Goal: Task Accomplishment & Management: Use online tool/utility

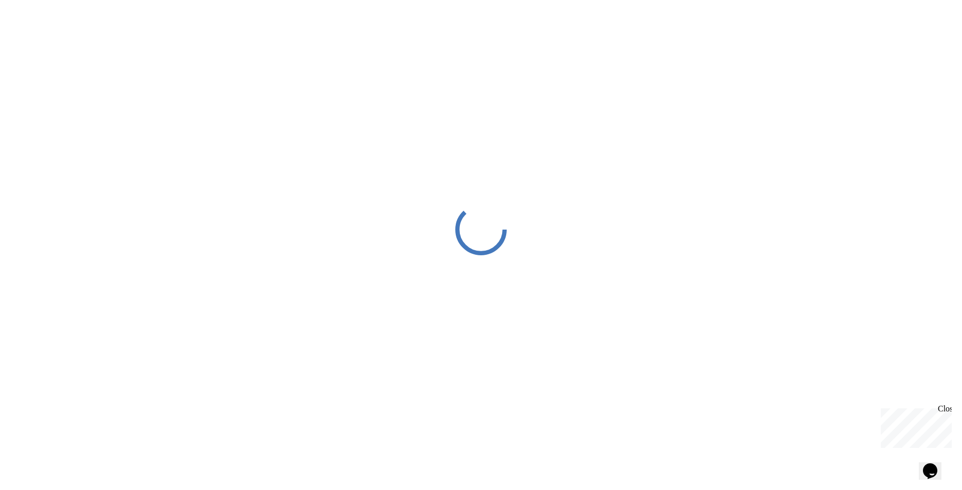
click at [945, 413] on div "Close" at bounding box center [944, 411] width 13 height 13
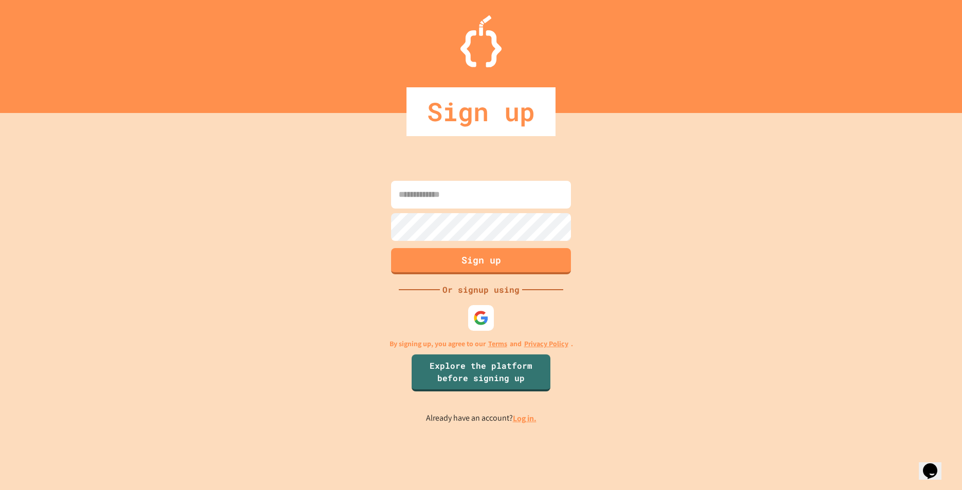
click at [530, 424] on link "Log in." at bounding box center [525, 418] width 24 height 11
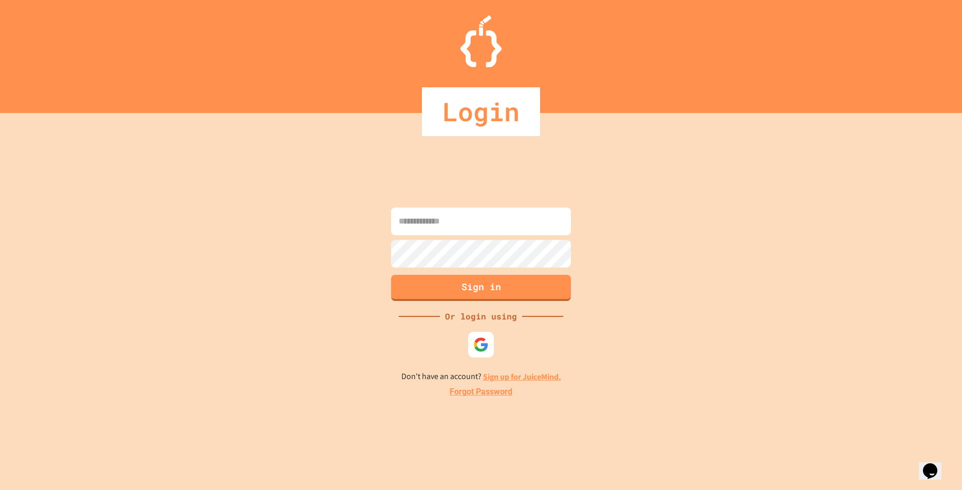
click at [570, 219] on input at bounding box center [481, 222] width 180 height 28
click at [530, 213] on input at bounding box center [481, 222] width 180 height 28
type input "**********"
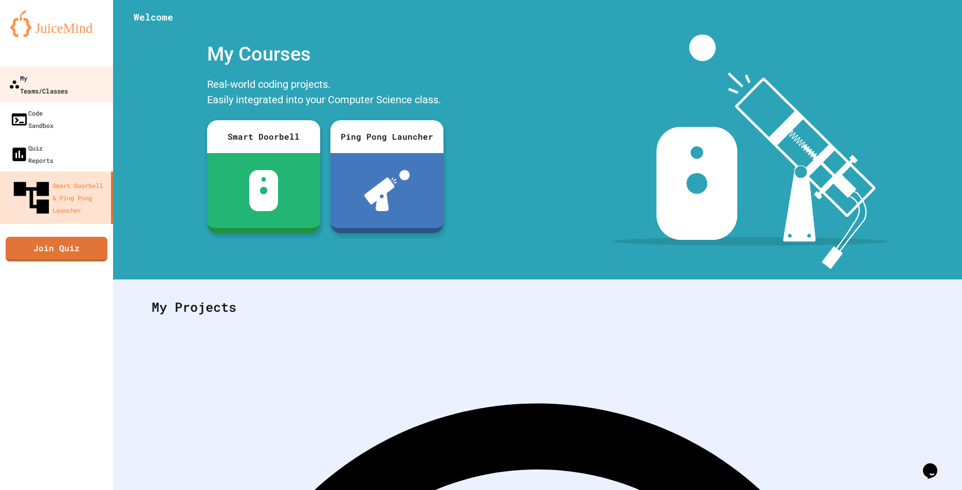
click at [33, 82] on div "My Teams/Classes" at bounding box center [38, 83] width 59 height 25
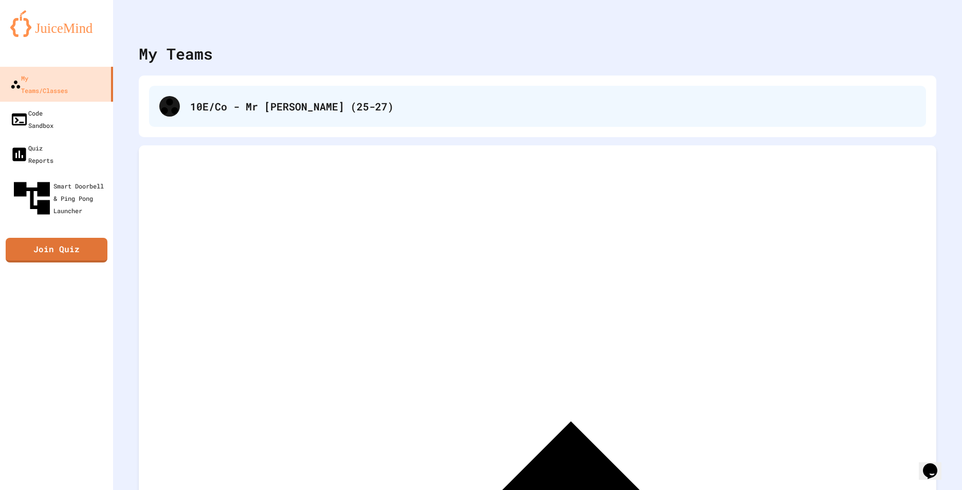
click at [227, 111] on div "10E/Co - Mr [PERSON_NAME] (25-27)" at bounding box center [553, 106] width 726 height 15
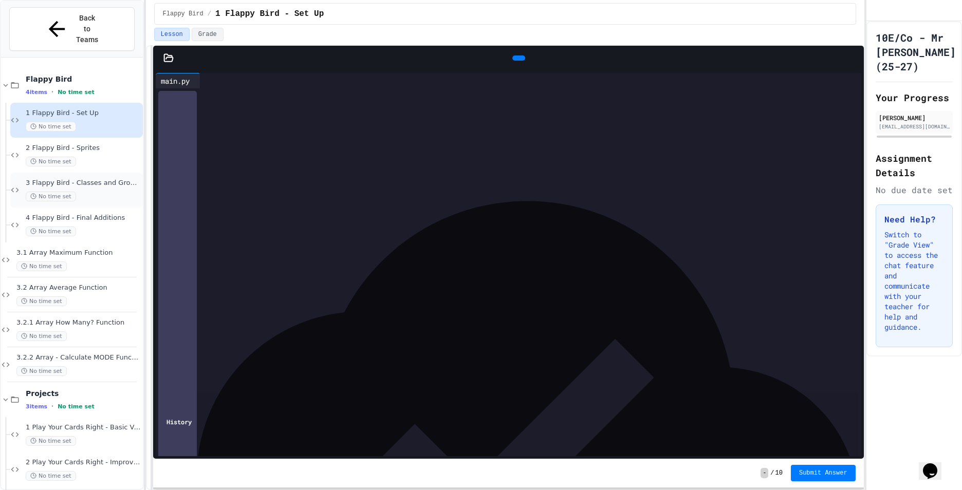
click at [42, 179] on span "3 Flappy Bird - Classes and Groups" at bounding box center [83, 183] width 115 height 9
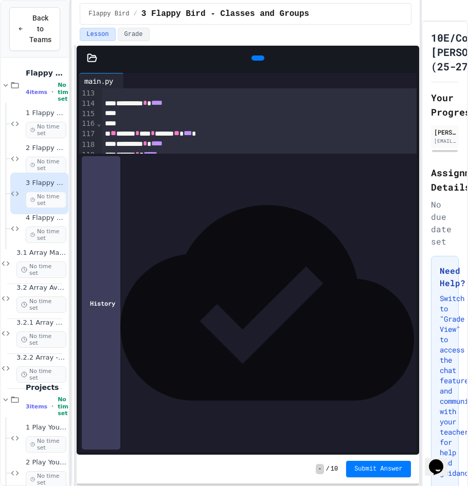
scroll to position [1174, 0]
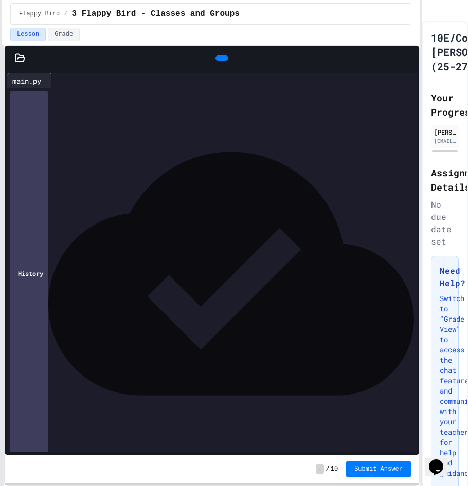
click at [0, 170] on html "**********" at bounding box center [234, 243] width 468 height 486
drag, startPoint x: 127, startPoint y: 172, endPoint x: 40, endPoint y: 173, distance: 87.4
click at [40, 173] on div "**********" at bounding box center [212, 171] width 365 height 10
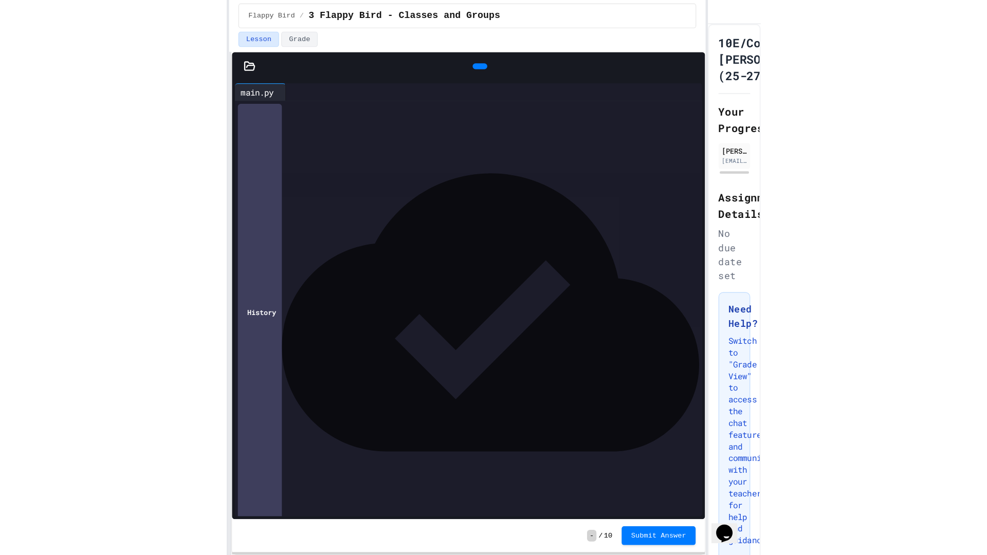
scroll to position [1178, 0]
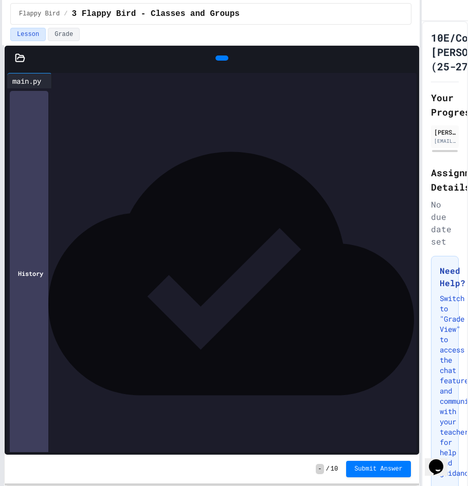
click at [92, 301] on div at bounding box center [212, 305] width 365 height 10
drag, startPoint x: 216, startPoint y: 45, endPoint x: 217, endPoint y: 50, distance: 5.9
click at [217, 46] on div "**********" at bounding box center [210, 243] width 417 height 486
click at [217, 56] on div at bounding box center [221, 58] width 13 height 5
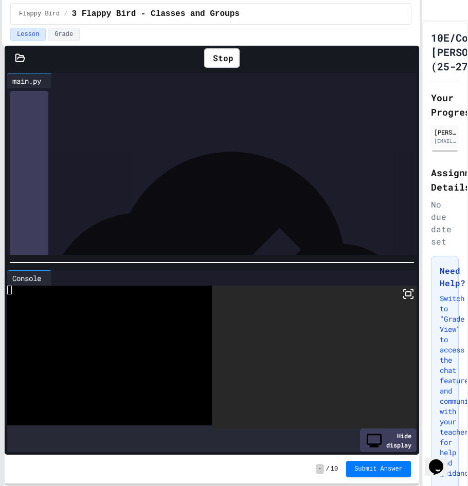
click at [402, 296] on icon at bounding box center [408, 294] width 12 height 12
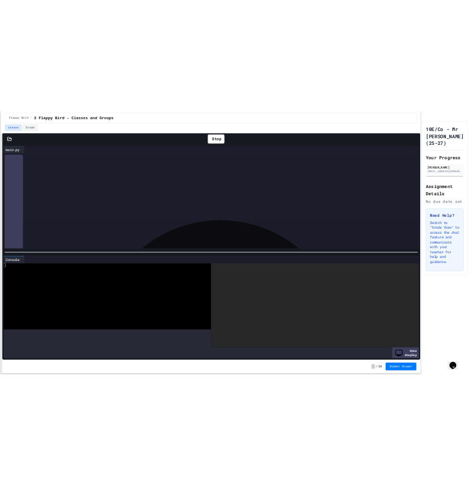
scroll to position [1168, 0]
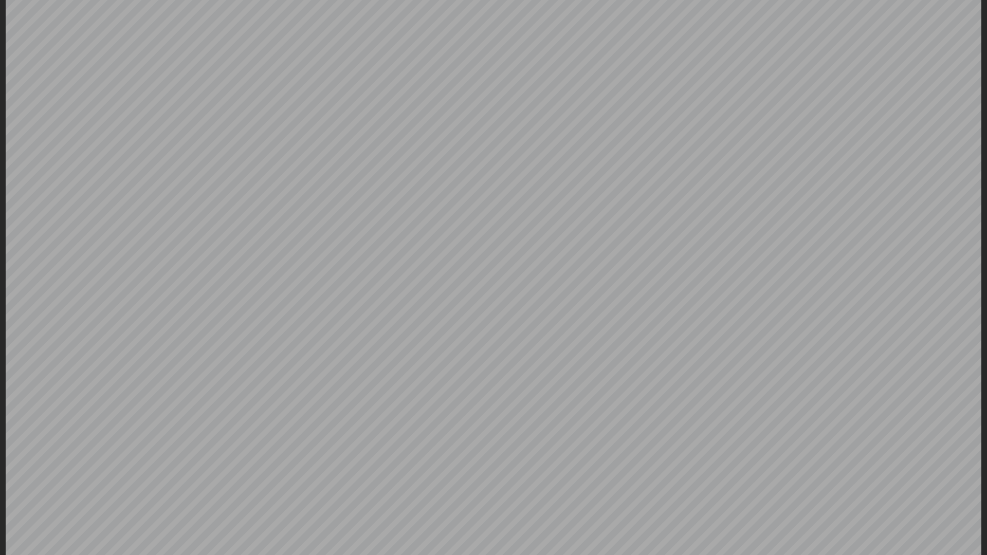
click at [962, 2] on icon at bounding box center [985, 2] width 0 height 0
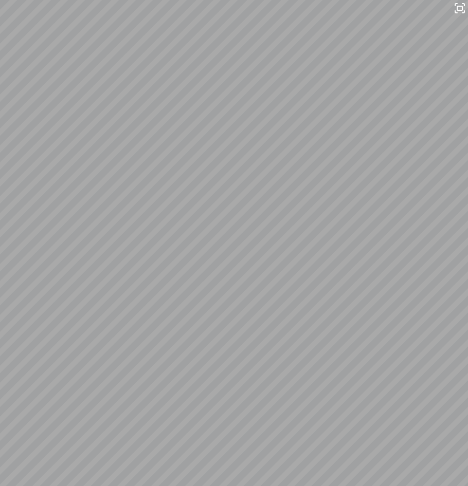
scroll to position [1178, 0]
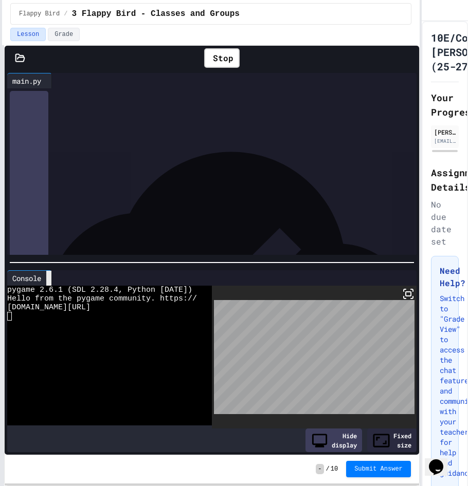
click at [49, 279] on icon at bounding box center [49, 279] width 0 height 0
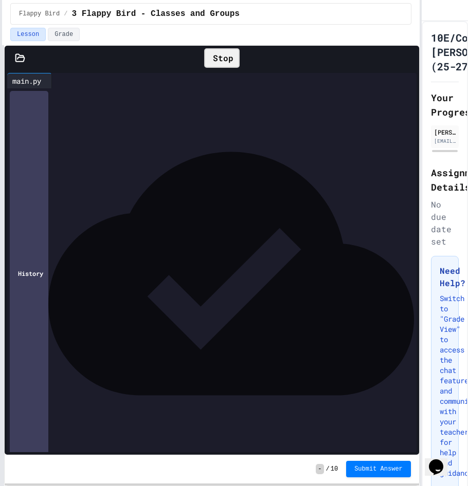
click at [223, 66] on div "Stop" at bounding box center [221, 58] width 35 height 20
click at [221, 58] on icon at bounding box center [221, 58] width 0 height 0
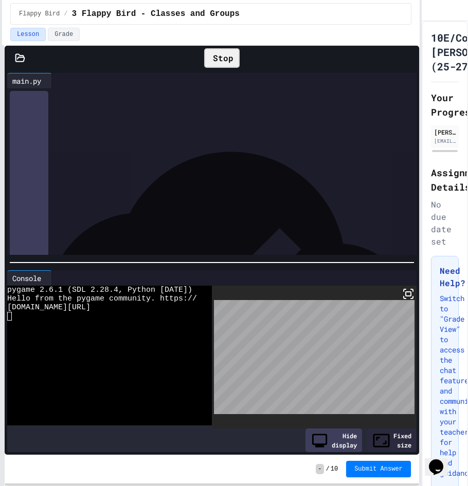
click at [402, 290] on icon at bounding box center [408, 294] width 12 height 12
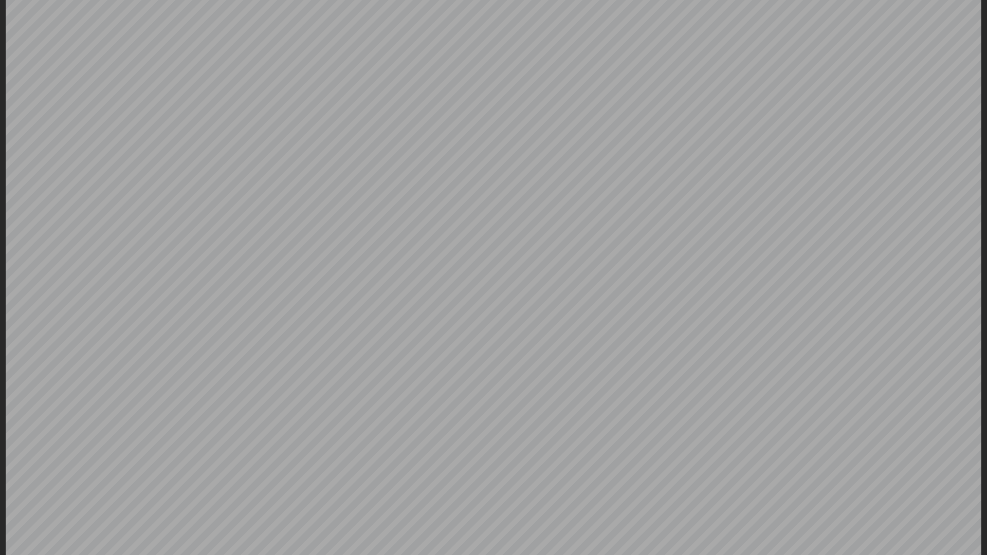
click at [962, 2] on icon at bounding box center [985, 2] width 0 height 0
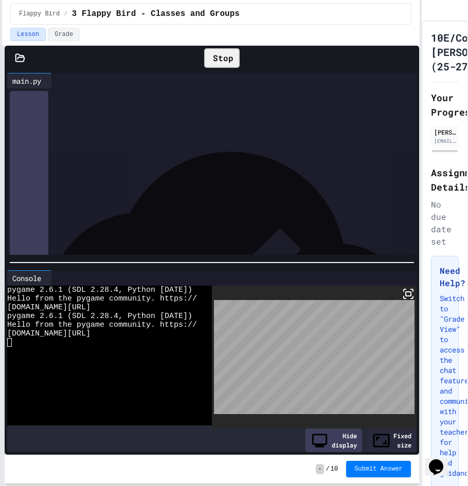
click at [235, 68] on div "Stop" at bounding box center [222, 58] width 46 height 30
click at [231, 64] on div "Stop" at bounding box center [221, 58] width 35 height 20
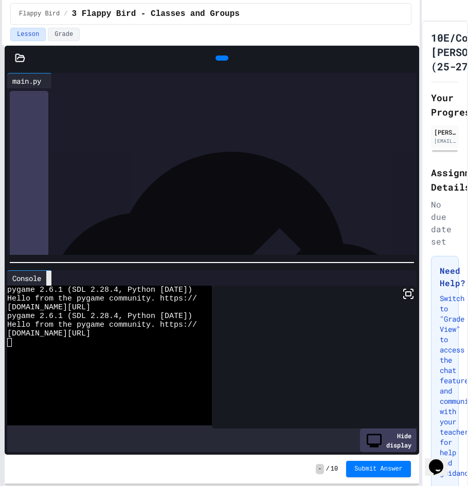
click at [49, 279] on icon at bounding box center [49, 279] width 0 height 0
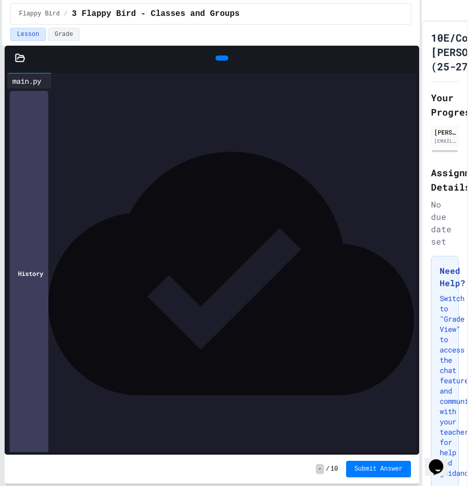
click at [132, 254] on div "**********" at bounding box center [212, 251] width 365 height 10
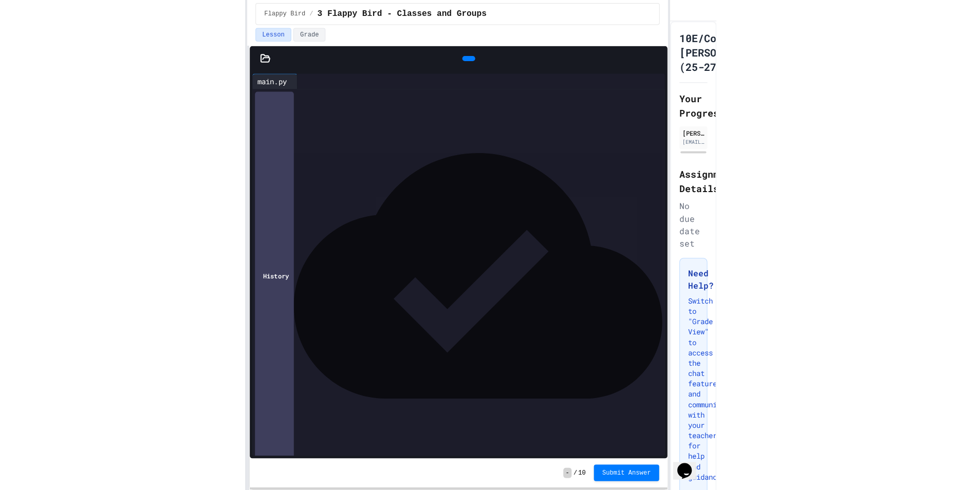
scroll to position [103, 0]
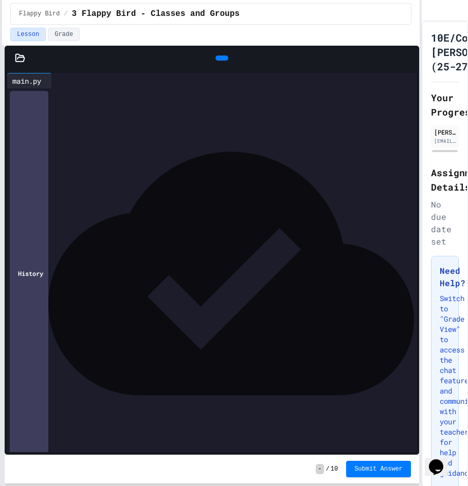
click at [155, 179] on div "******** * ***" at bounding box center [212, 179] width 365 height 10
click at [192, 183] on div "******** * ***" at bounding box center [212, 179] width 365 height 10
click at [187, 184] on div "******** * ***" at bounding box center [212, 179] width 365 height 10
click at [194, 186] on div "**********" at bounding box center [212, 190] width 365 height 10
click at [221, 58] on icon at bounding box center [221, 58] width 0 height 0
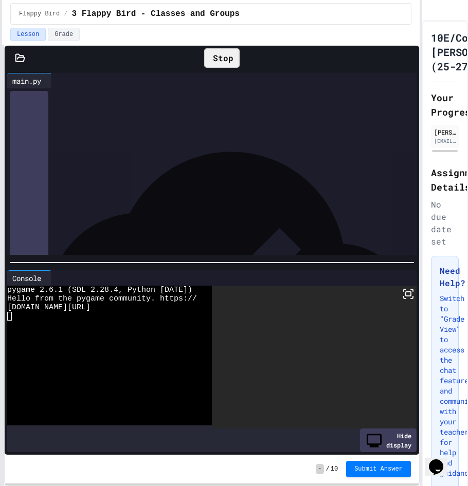
click at [406, 295] on rect at bounding box center [408, 294] width 5 height 4
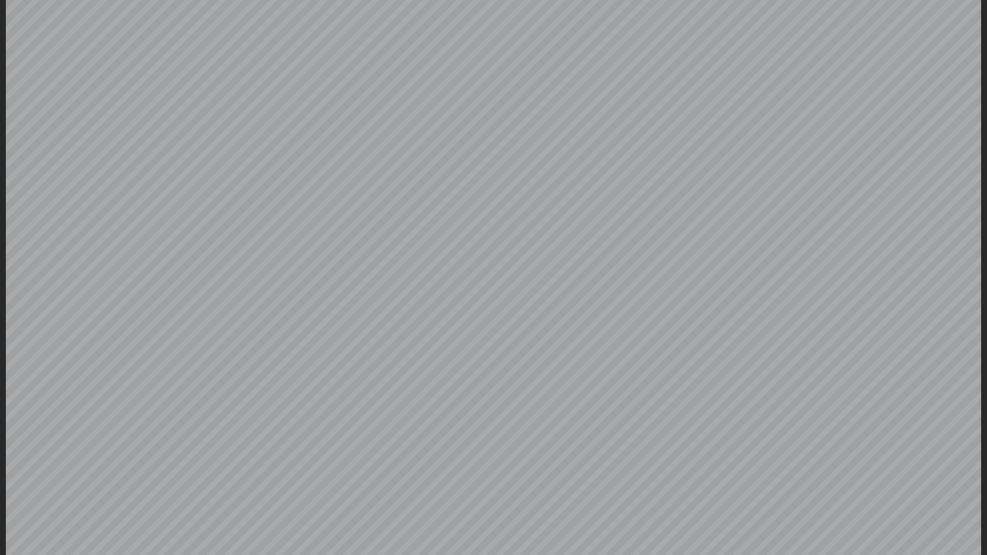
click at [962, 2] on icon at bounding box center [985, 2] width 0 height 0
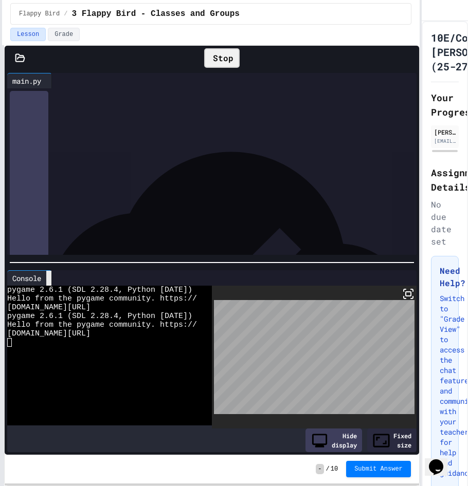
click at [49, 279] on icon at bounding box center [49, 279] width 0 height 0
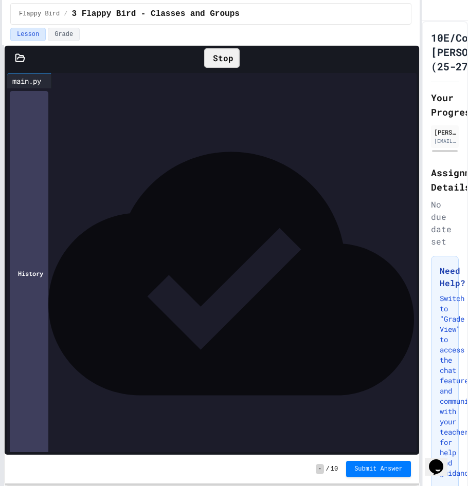
click at [223, 53] on div "Stop" at bounding box center [221, 58] width 35 height 20
click at [117, 149] on div "**********" at bounding box center [212, 148] width 365 height 10
click at [221, 58] on icon at bounding box center [221, 58] width 0 height 0
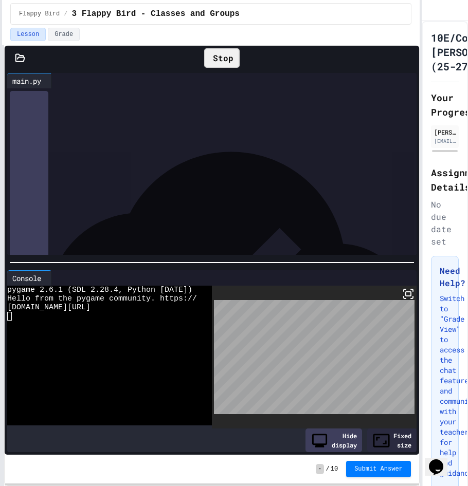
click at [402, 295] on icon at bounding box center [408, 294] width 12 height 12
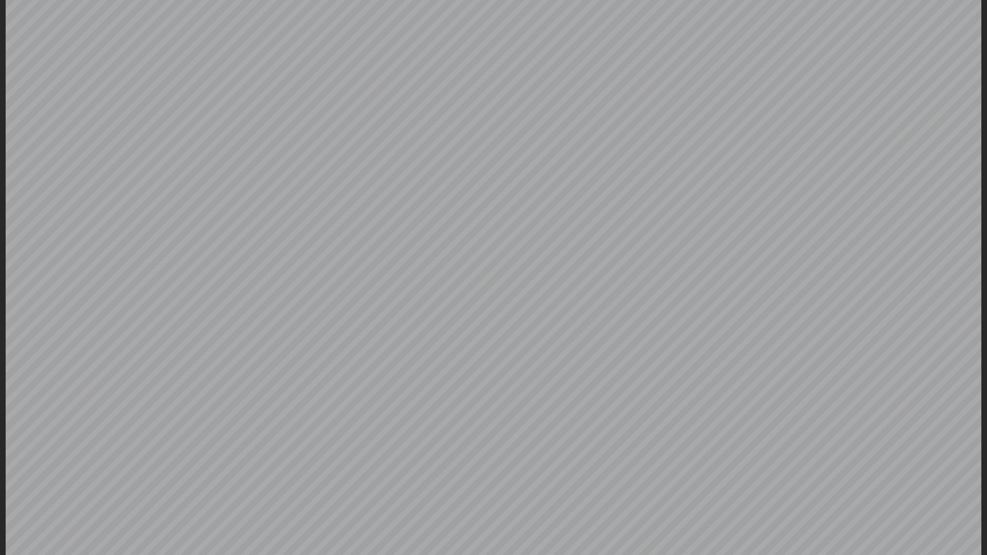
click at [962, 2] on icon at bounding box center [985, 2] width 0 height 0
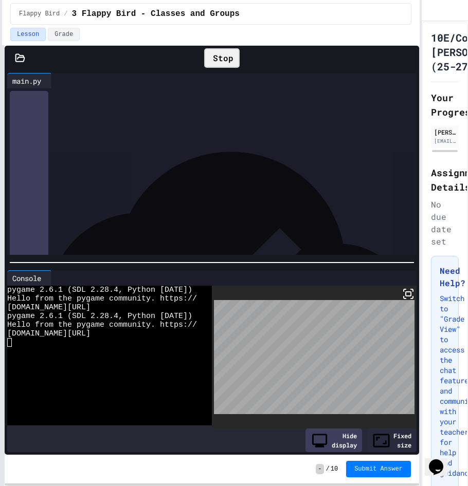
click at [210, 58] on icon at bounding box center [210, 58] width 0 height 0
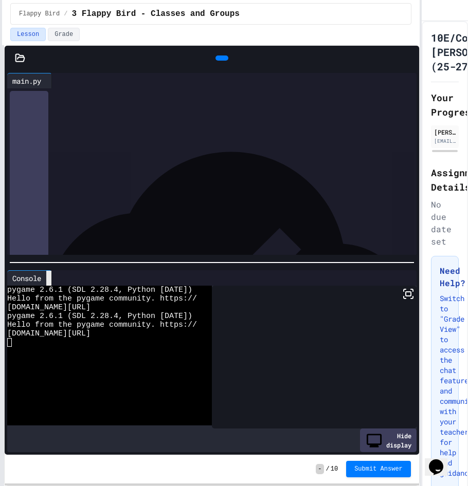
click at [51, 272] on div at bounding box center [48, 278] width 5 height 15
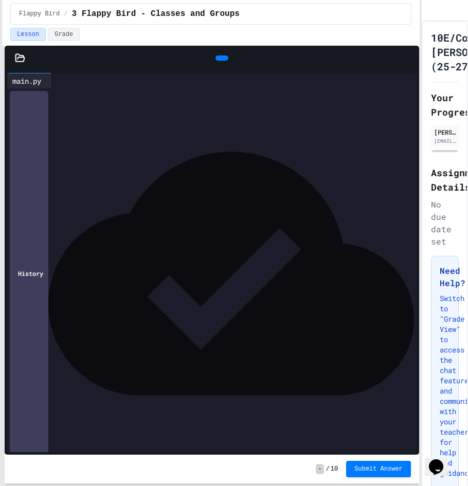
click at [126, 187] on div "**********" at bounding box center [212, 190] width 365 height 10
click at [221, 58] on icon at bounding box center [221, 58] width 0 height 0
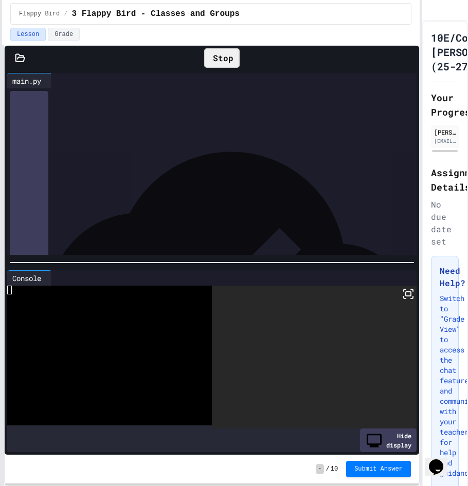
click at [406, 292] on rect at bounding box center [408, 294] width 5 height 4
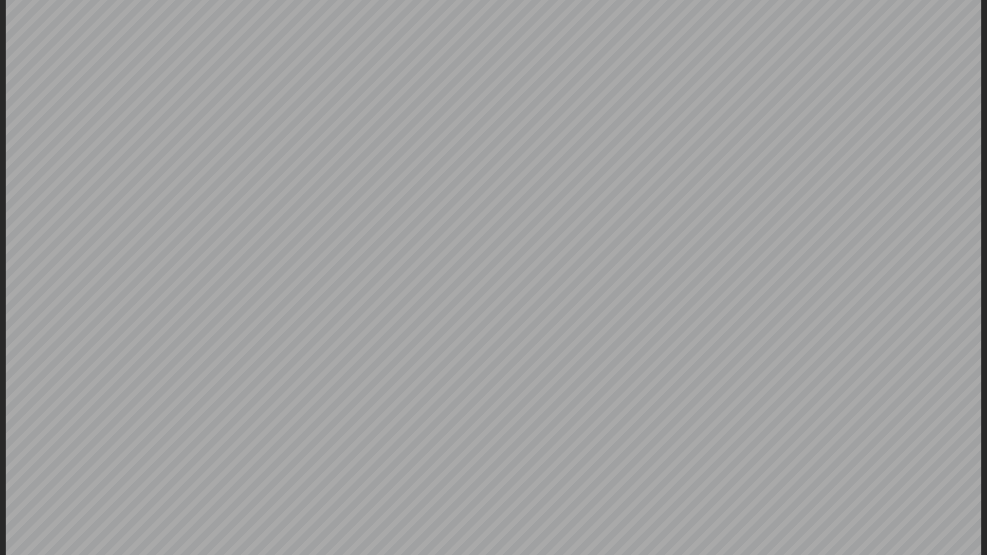
click at [962, 2] on icon at bounding box center [985, 2] width 0 height 0
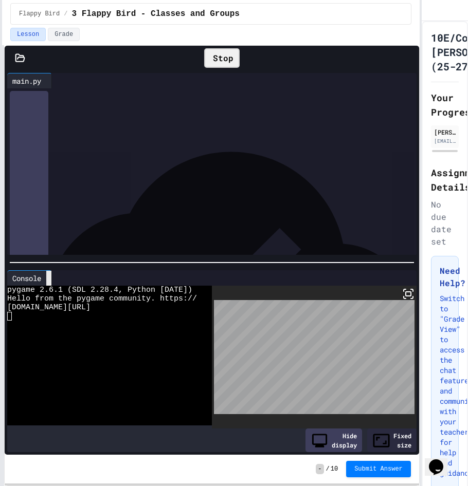
click at [47, 274] on div at bounding box center [48, 278] width 5 height 15
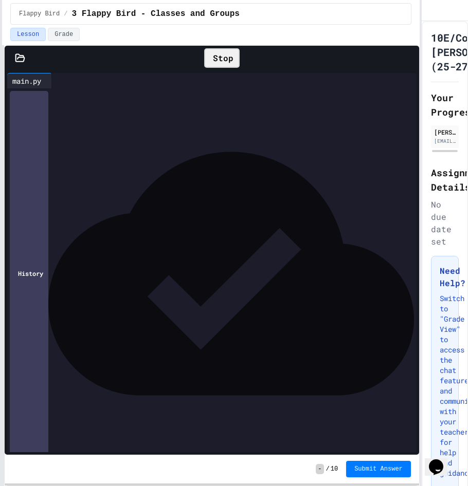
click at [108, 151] on div "**********" at bounding box center [212, 148] width 365 height 10
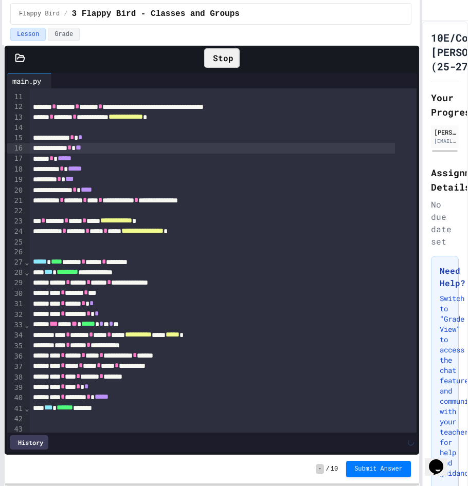
click at [210, 58] on icon at bounding box center [210, 58] width 0 height 0
click at [221, 58] on icon at bounding box center [221, 58] width 0 height 0
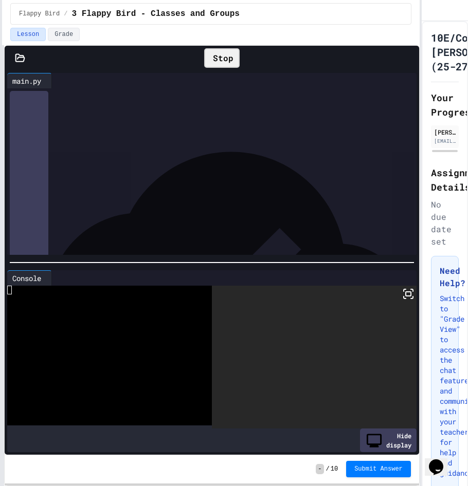
click at [402, 289] on icon at bounding box center [408, 294] width 12 height 12
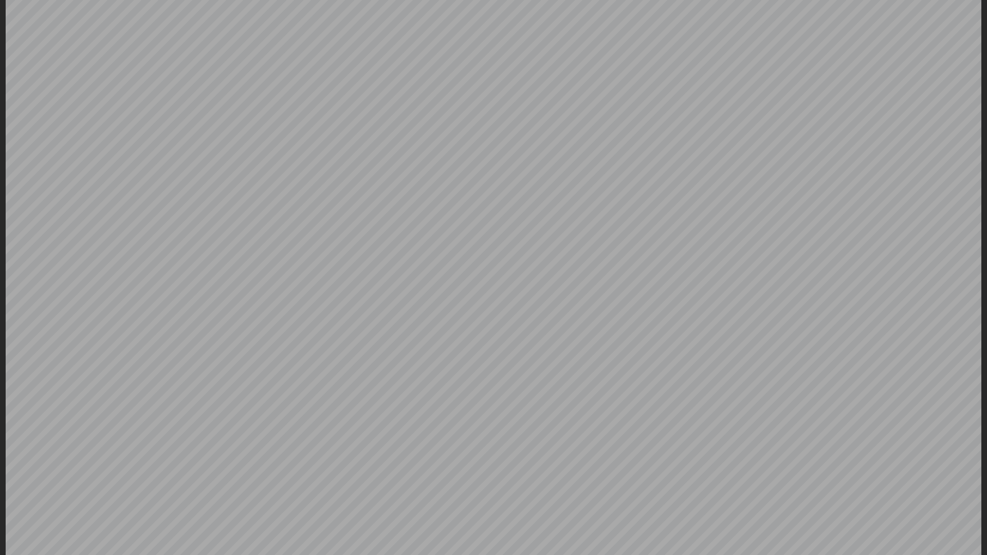
click at [962, 2] on icon at bounding box center [985, 2] width 0 height 0
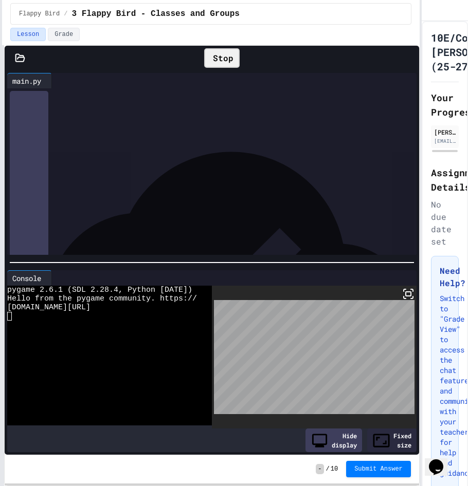
click at [210, 58] on icon at bounding box center [210, 58] width 0 height 0
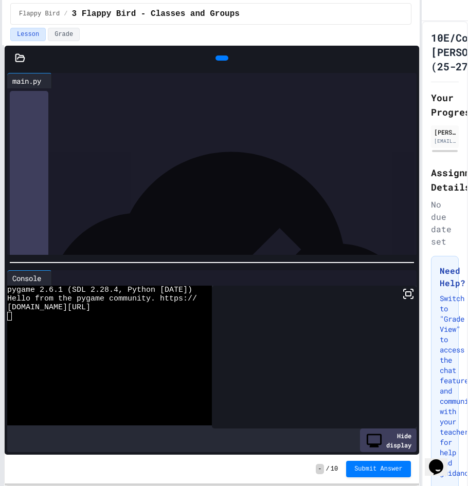
click at [221, 58] on icon at bounding box center [221, 58] width 0 height 0
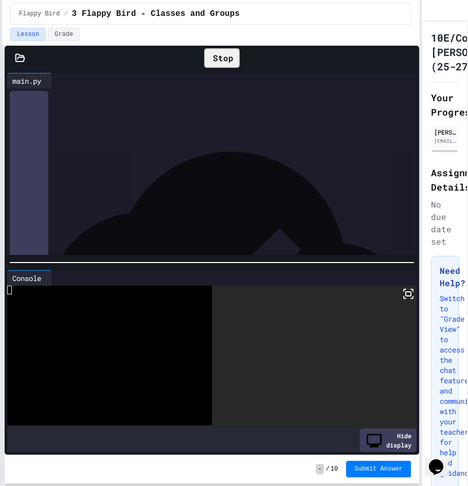
click at [406, 293] on rect at bounding box center [408, 294] width 5 height 4
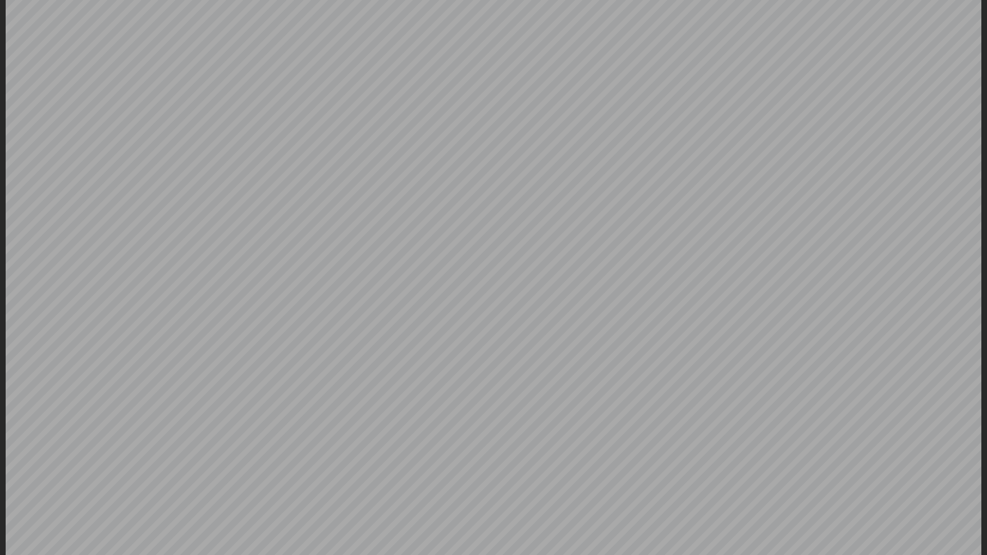
click at [962, 2] on icon at bounding box center [985, 2] width 0 height 0
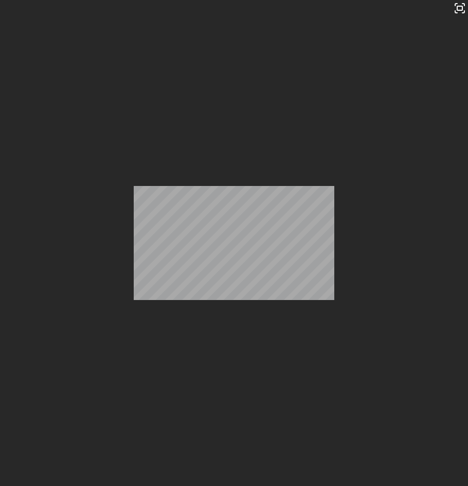
click at [220, 52] on div "Stop" at bounding box center [221, 58] width 35 height 20
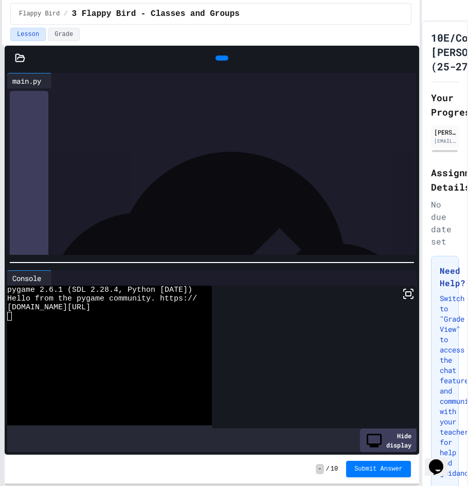
click at [224, 61] on div at bounding box center [221, 58] width 13 height 5
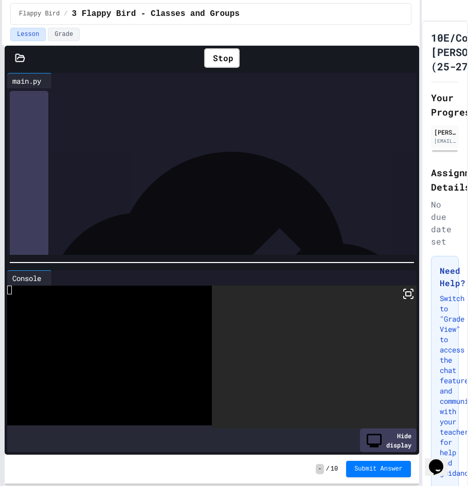
click at [404, 291] on icon at bounding box center [408, 294] width 12 height 12
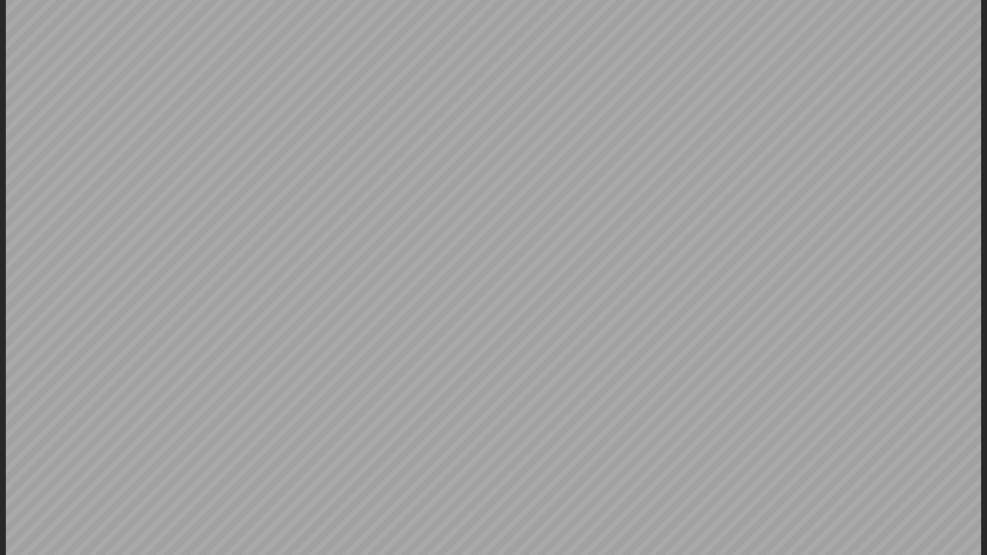
click at [962, 2] on icon at bounding box center [985, 2] width 0 height 0
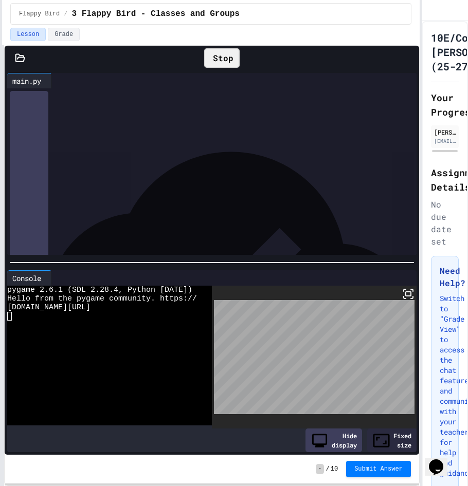
click at [226, 63] on div "Stop" at bounding box center [221, 58] width 35 height 20
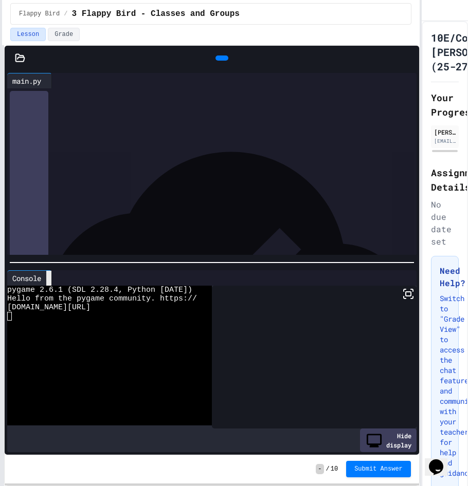
click at [55, 281] on icon at bounding box center [54, 284] width 7 height 7
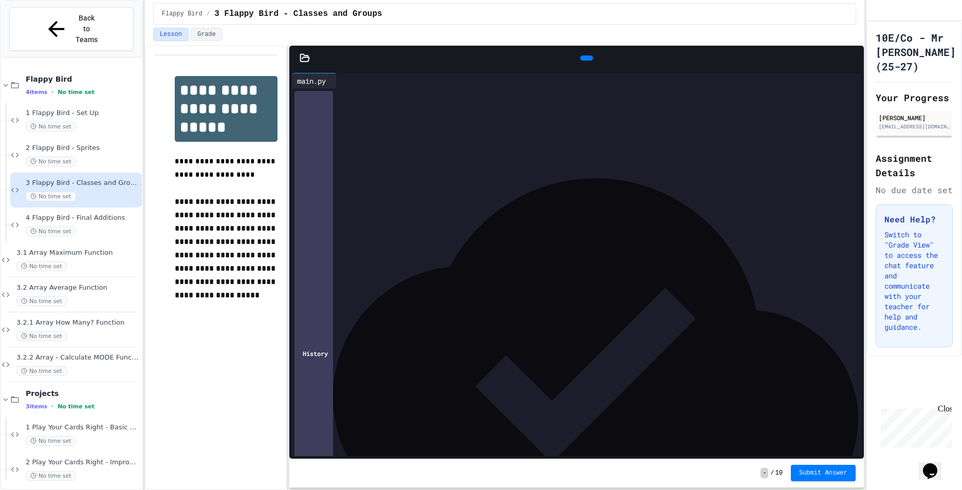
click at [147, 87] on div "**********" at bounding box center [481, 245] width 962 height 490
click at [57, 262] on span "No time set" at bounding box center [41, 267] width 50 height 10
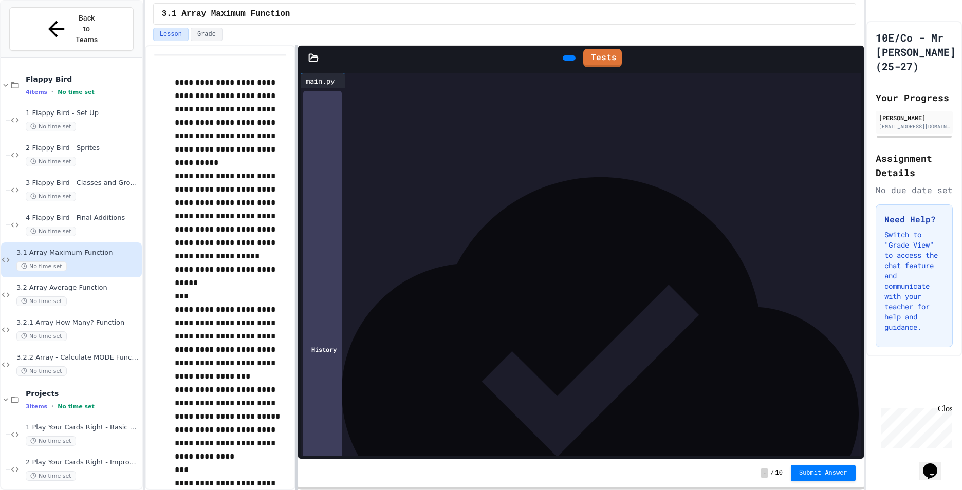
click at [297, 127] on div at bounding box center [297, 267] width 2 height 445
click at [405, 125] on div at bounding box center [590, 126] width 542 height 10
click at [399, 112] on div at bounding box center [590, 117] width 542 height 10
click at [590, 56] on icon at bounding box center [590, 56] width 0 height 0
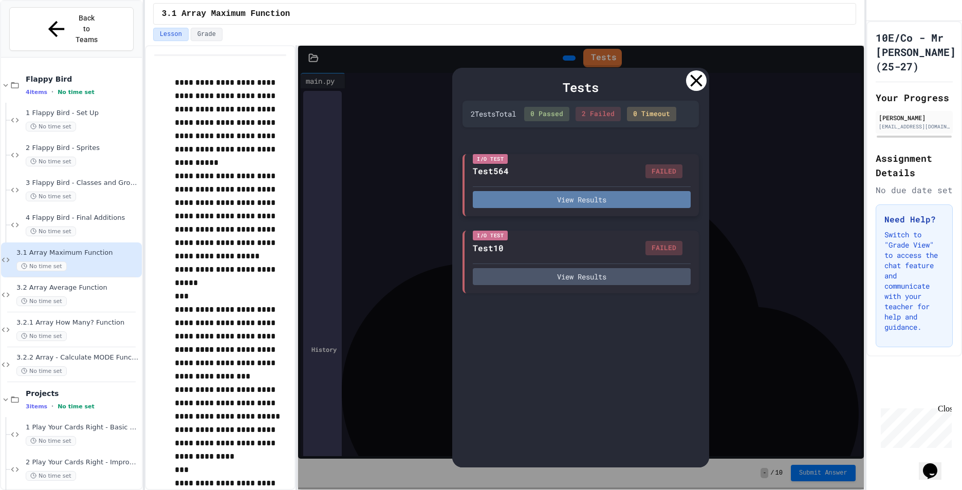
click at [647, 207] on button "View Results" at bounding box center [582, 199] width 218 height 17
click at [689, 83] on div at bounding box center [696, 80] width 21 height 21
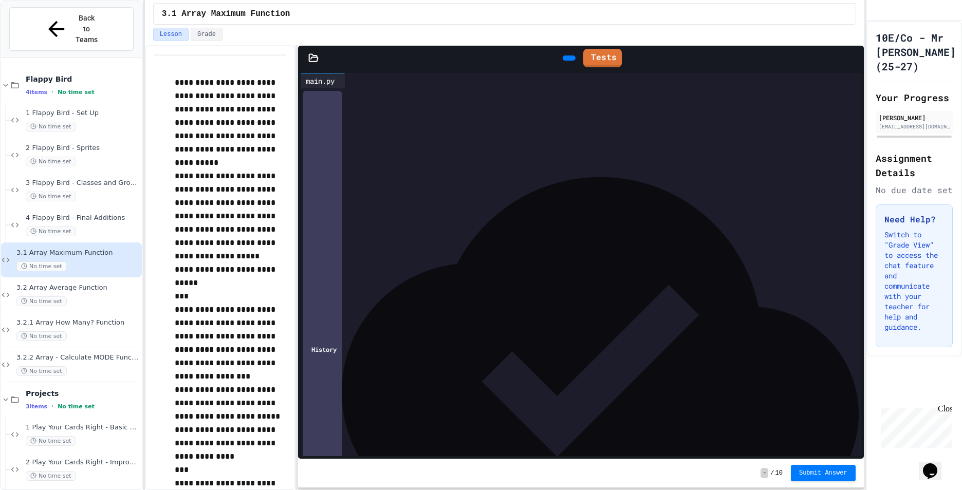
click at [326, 115] on div "******* * ****** * *" at bounding box center [583, 117] width 528 height 10
click at [610, 66] on link "Tests" at bounding box center [603, 57] width 38 height 20
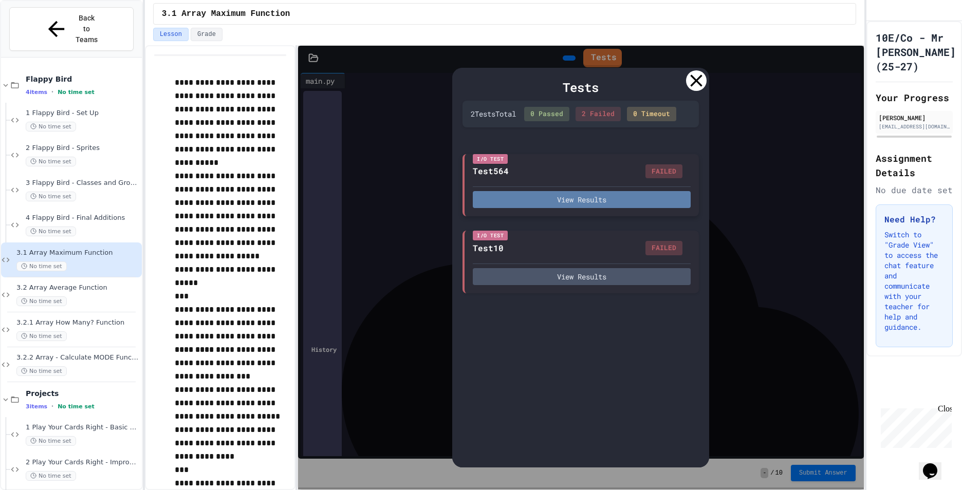
click at [615, 205] on button "View Results" at bounding box center [582, 199] width 218 height 17
click at [688, 92] on div "Tests" at bounding box center [581, 87] width 236 height 19
click at [691, 92] on div "Tests" at bounding box center [581, 87] width 236 height 19
click at [695, 84] on icon at bounding box center [696, 80] width 21 height 21
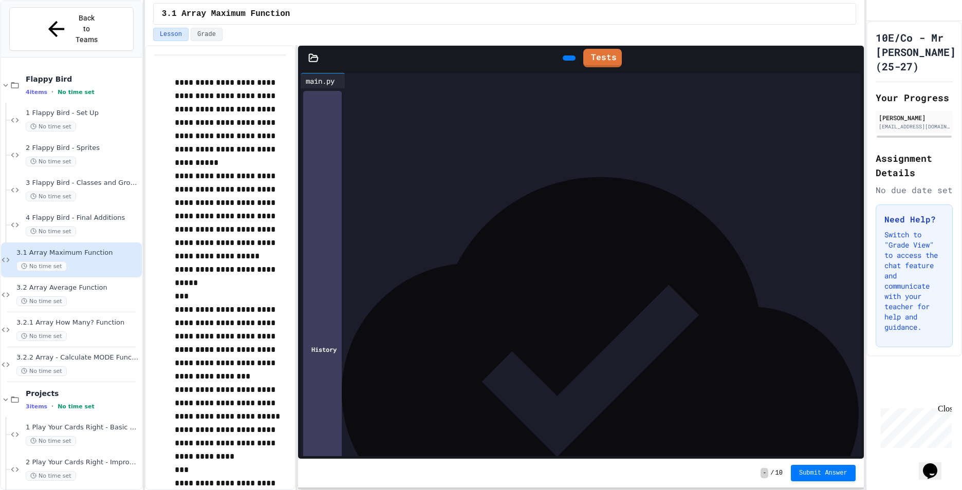
click at [334, 175] on div at bounding box center [590, 179] width 542 height 10
click at [338, 168] on span "******" at bounding box center [338, 167] width 16 height 7
click at [611, 59] on link "Tests" at bounding box center [603, 57] width 37 height 20
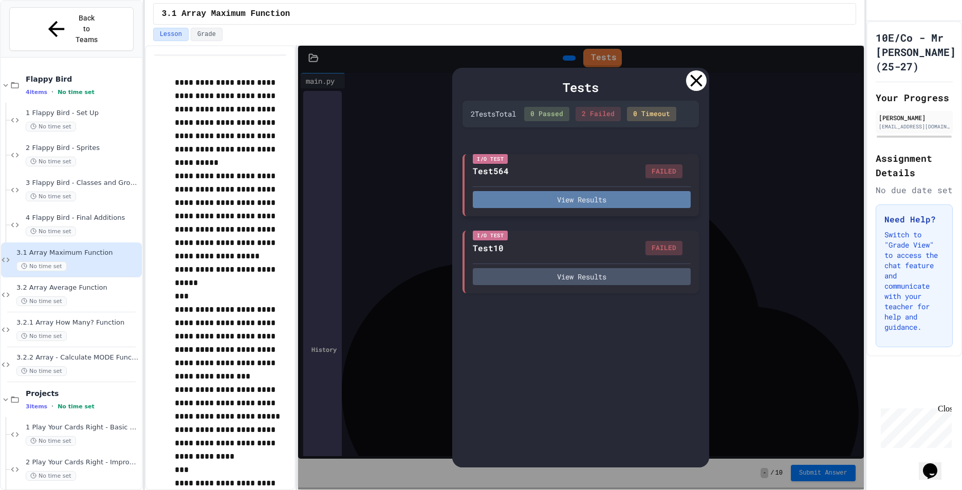
click at [574, 196] on button "View Results" at bounding box center [582, 199] width 218 height 17
click at [693, 86] on icon at bounding box center [696, 80] width 21 height 21
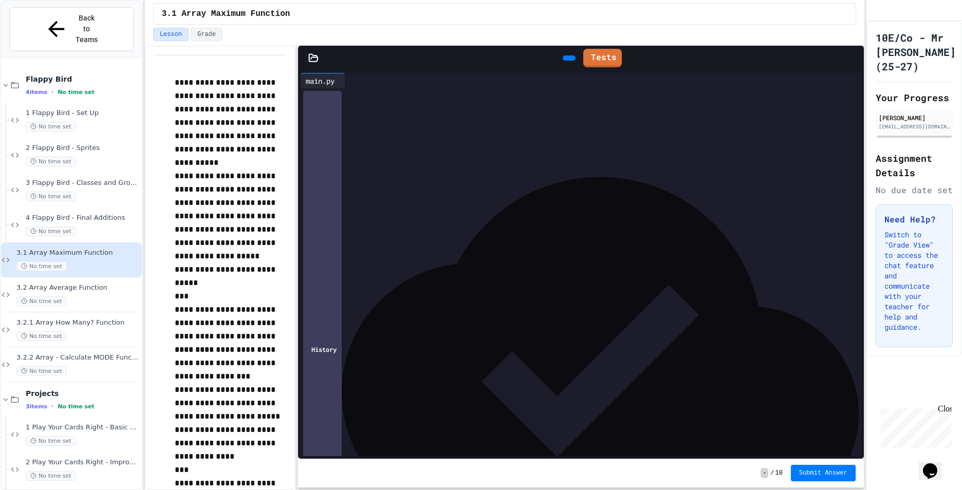
click at [319, 166] on div "****** *******" at bounding box center [583, 168] width 528 height 10
click at [606, 67] on div "Tests" at bounding box center [591, 58] width 525 height 24
click at [607, 59] on link "Tests" at bounding box center [602, 58] width 39 height 19
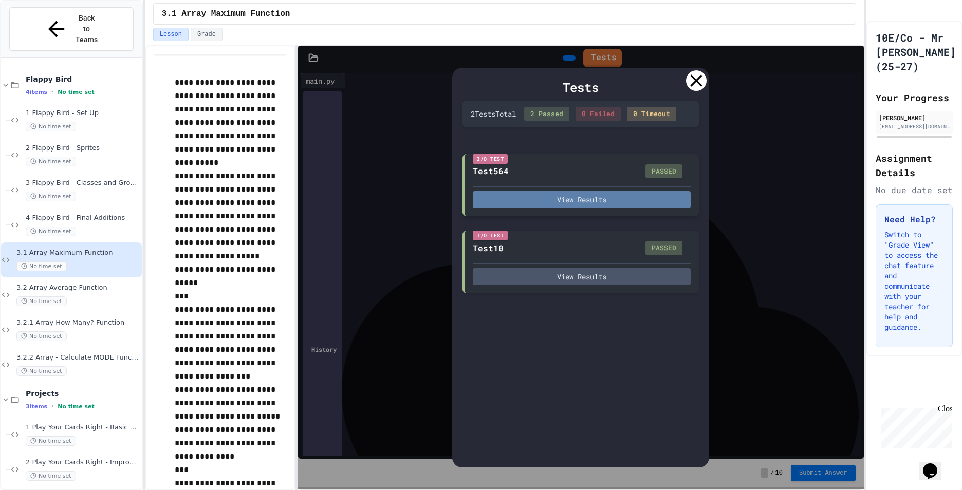
click at [579, 203] on button "View Results" at bounding box center [582, 199] width 218 height 17
click at [691, 87] on div at bounding box center [696, 80] width 21 height 21
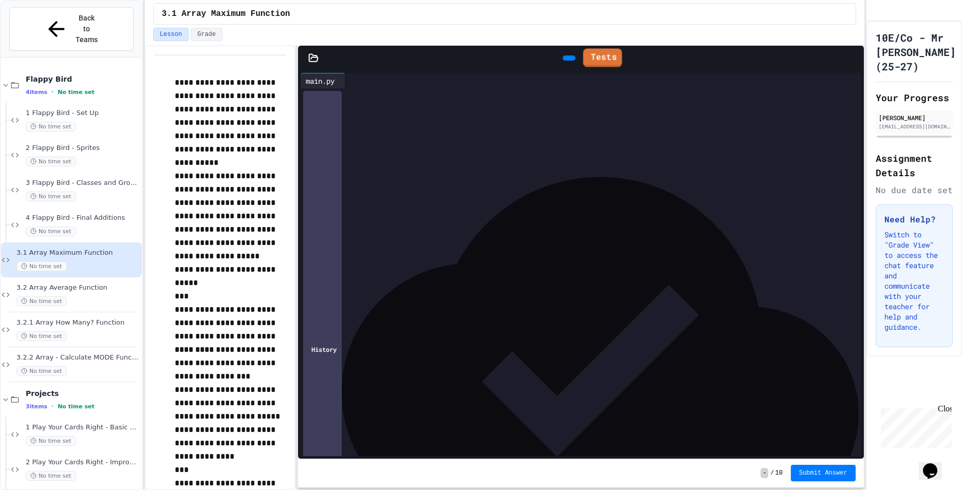
click at [592, 67] on div "Tests" at bounding box center [591, 58] width 525 height 24
click at [596, 63] on link "Tests" at bounding box center [603, 57] width 37 height 20
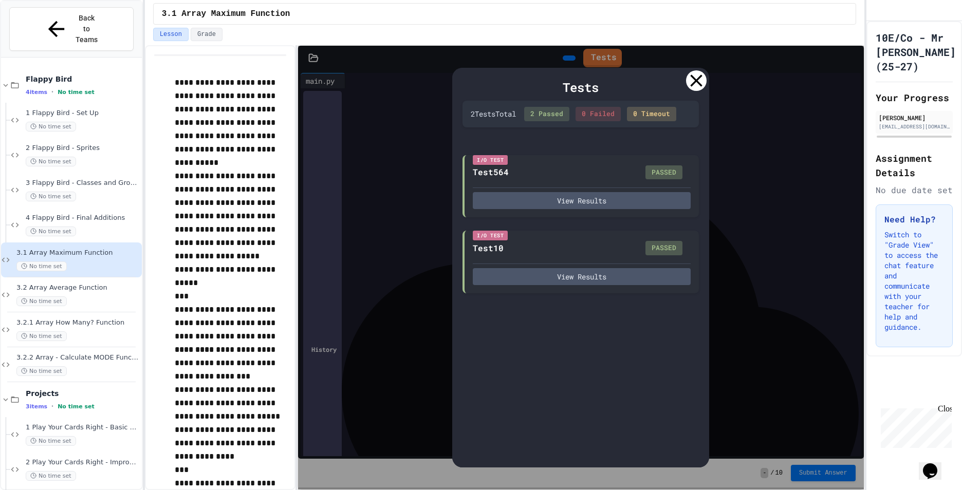
click at [706, 86] on div "Tests 2 Test s Total 2 Passed 0 Failed 0 Timeout I/O Test Test564 PASSED View R…" at bounding box center [580, 268] width 257 height 400
click at [695, 79] on icon at bounding box center [697, 81] width 12 height 12
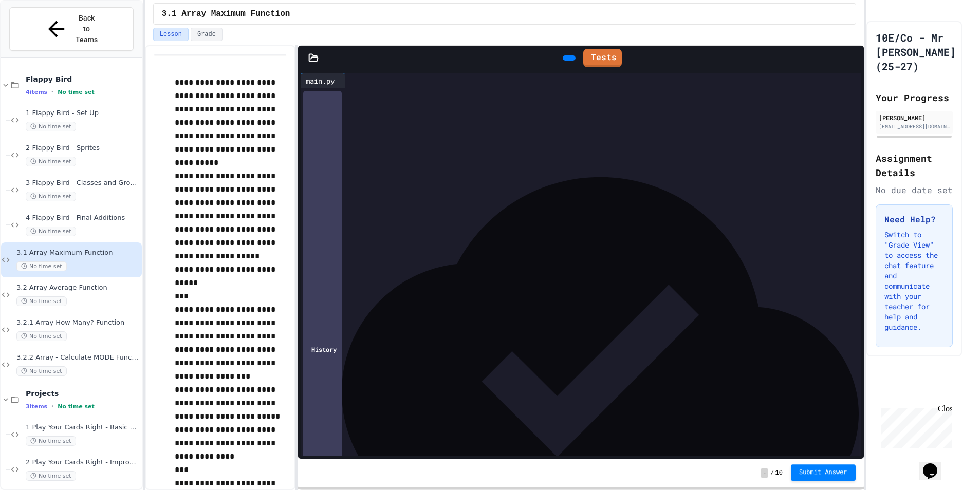
click at [803, 472] on span "Submit Answer" at bounding box center [823, 473] width 48 height 8
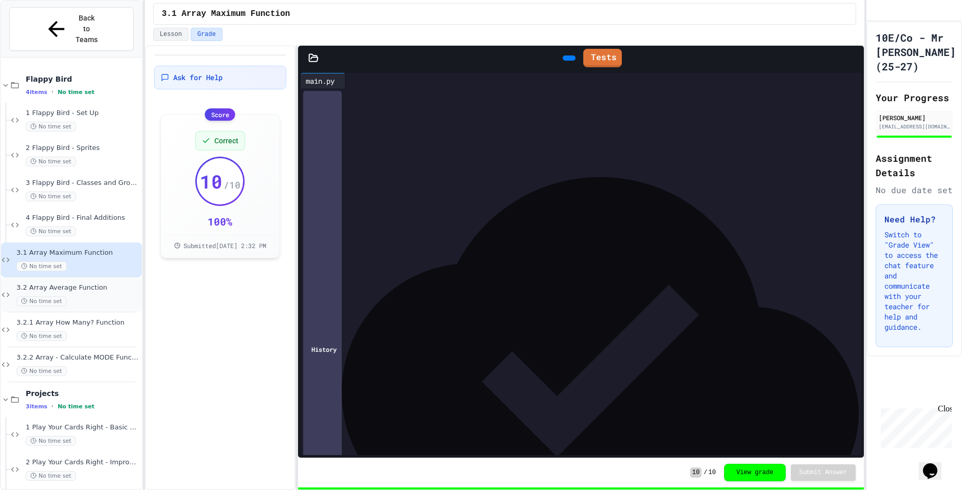
click at [85, 284] on span "3.2 Array Average Function" at bounding box center [77, 288] width 123 height 9
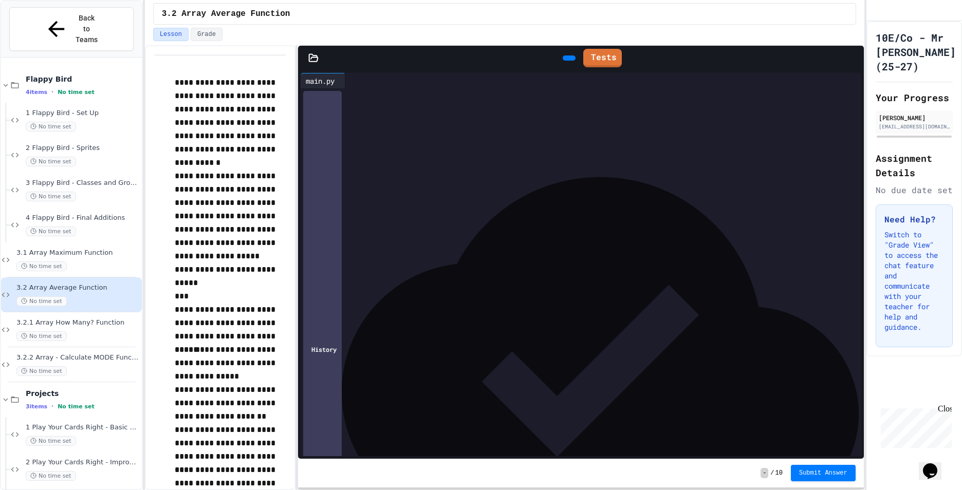
click at [359, 116] on div at bounding box center [590, 117] width 542 height 10
click at [358, 108] on div "***" at bounding box center [590, 106] width 542 height 10
click at [72, 249] on span "3.1 Array Maximum Function" at bounding box center [77, 253] width 123 height 9
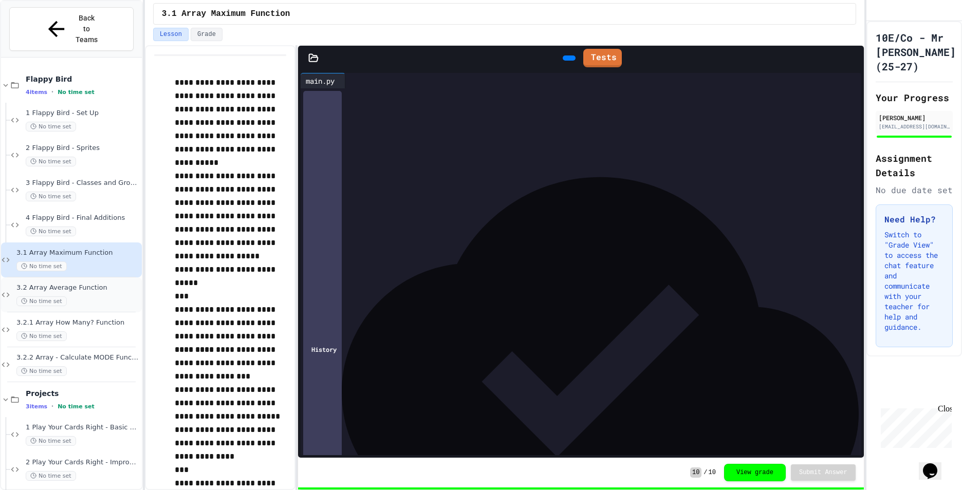
click at [80, 284] on span "3.2 Array Average Function" at bounding box center [77, 288] width 123 height 9
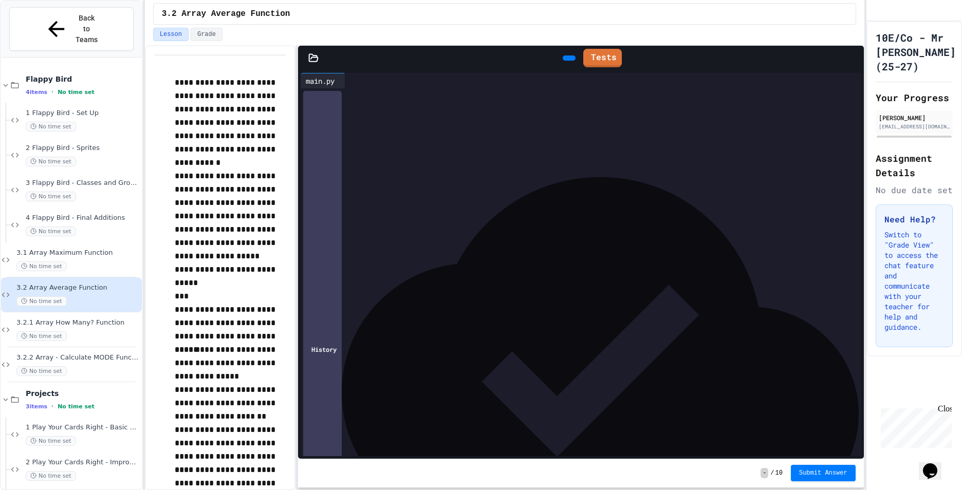
click at [393, 107] on div "**********" at bounding box center [583, 106] width 528 height 10
click at [93, 262] on div "No time set" at bounding box center [77, 267] width 123 height 10
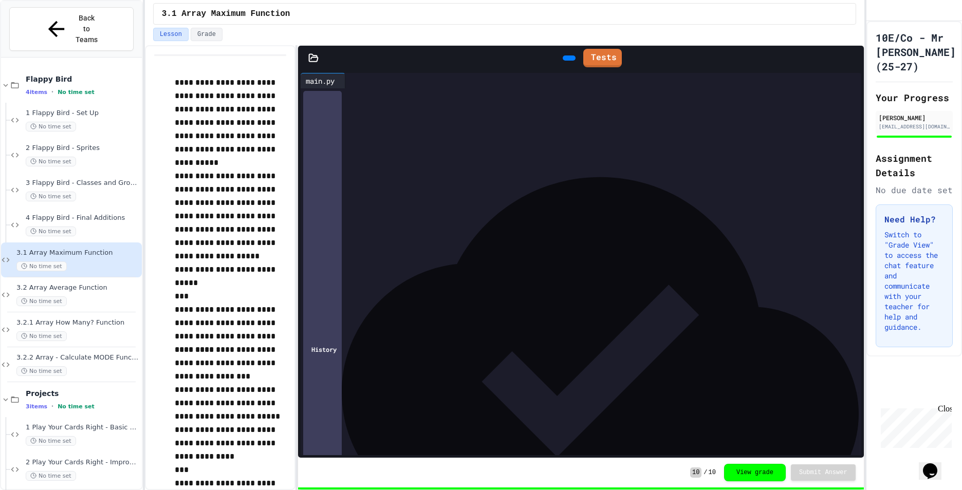
click at [83, 284] on div "3.2 Array Average Function No time set" at bounding box center [77, 295] width 123 height 23
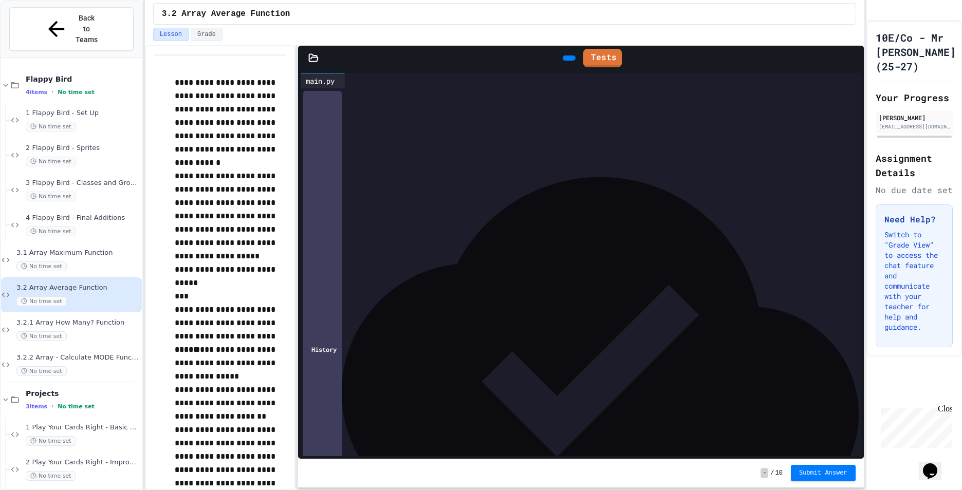
click at [452, 99] on span "**********" at bounding box center [439, 95] width 235 height 7
click at [458, 112] on div at bounding box center [590, 117] width 542 height 10
click at [451, 101] on div "**********" at bounding box center [583, 106] width 528 height 10
click at [597, 148] on div "******* * ******* * ********" at bounding box center [583, 147] width 528 height 10
click at [568, 58] on icon at bounding box center [568, 58] width 0 height 0
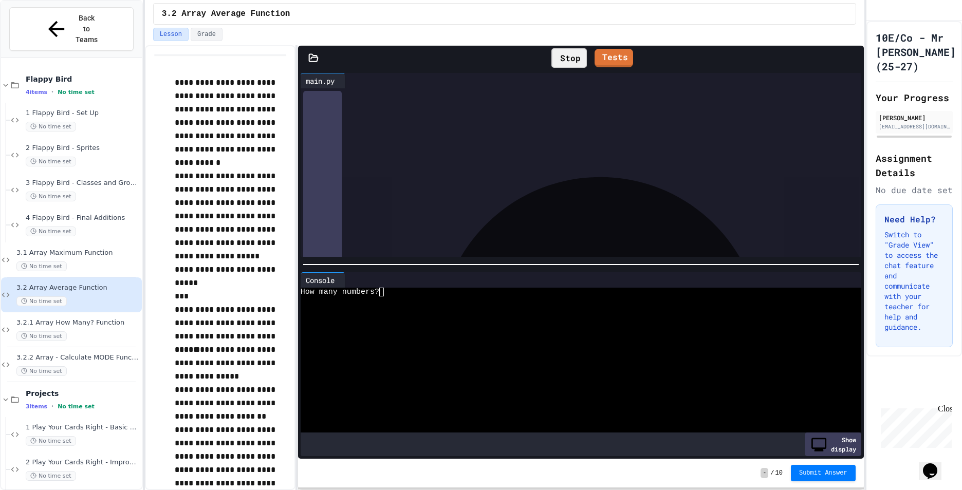
click at [554, 60] on div "Stop" at bounding box center [569, 58] width 35 height 20
click at [589, 56] on icon at bounding box center [589, 56] width 0 height 0
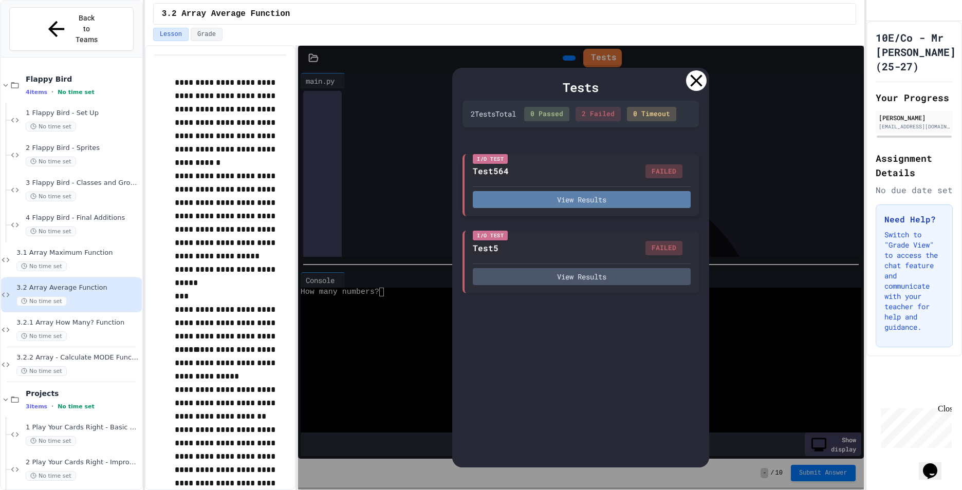
click at [595, 201] on button "View Results" at bounding box center [582, 199] width 218 height 17
click at [689, 78] on div at bounding box center [696, 80] width 21 height 21
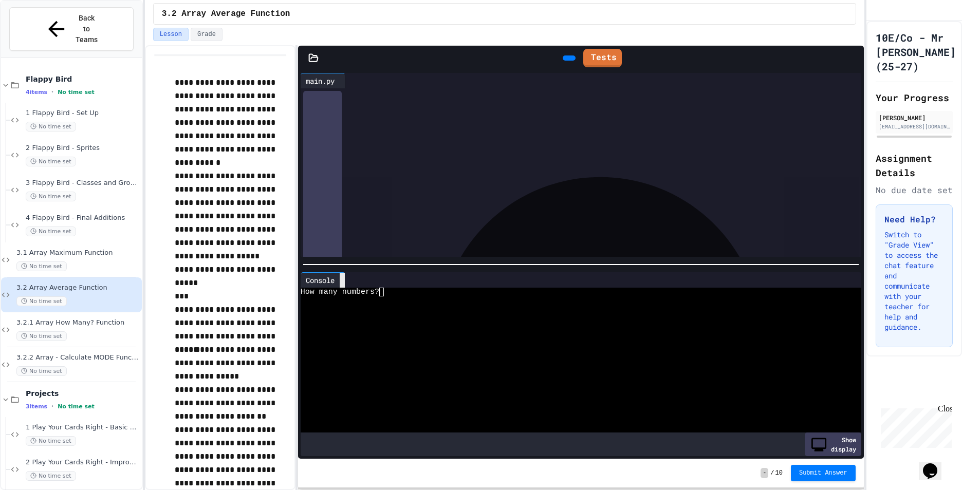
click at [342, 281] on icon at bounding box center [342, 281] width 0 height 0
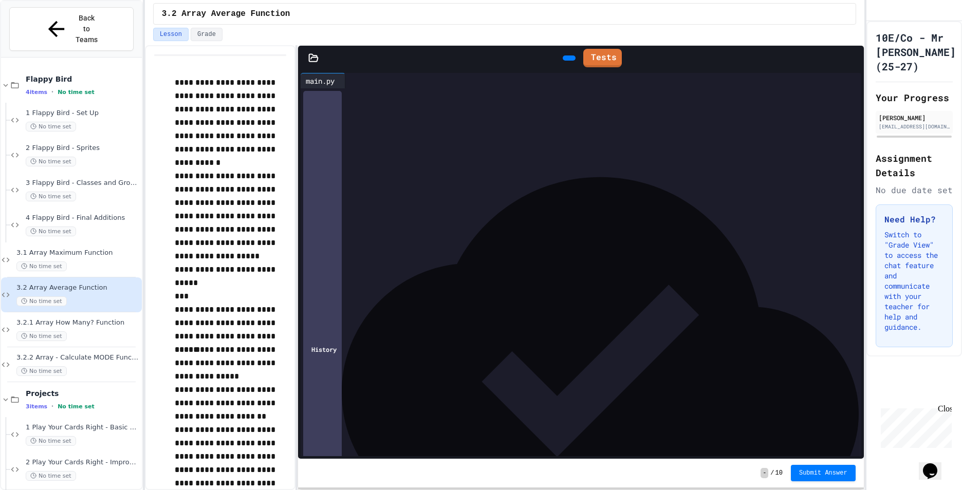
click at [365, 346] on div at bounding box center [590, 343] width 542 height 10
click at [103, 249] on span "3.1 Array Maximum Function" at bounding box center [77, 253] width 123 height 9
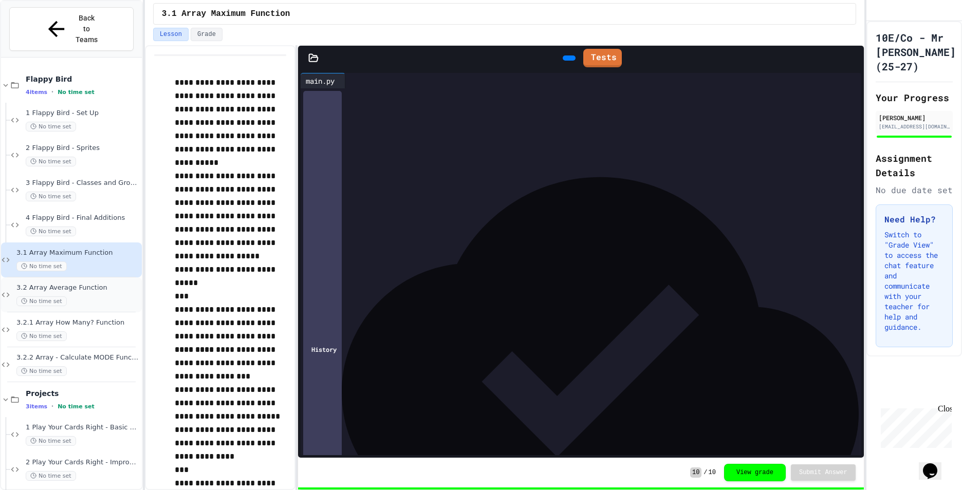
click at [92, 284] on div "3.2 Array Average Function No time set" at bounding box center [77, 295] width 123 height 23
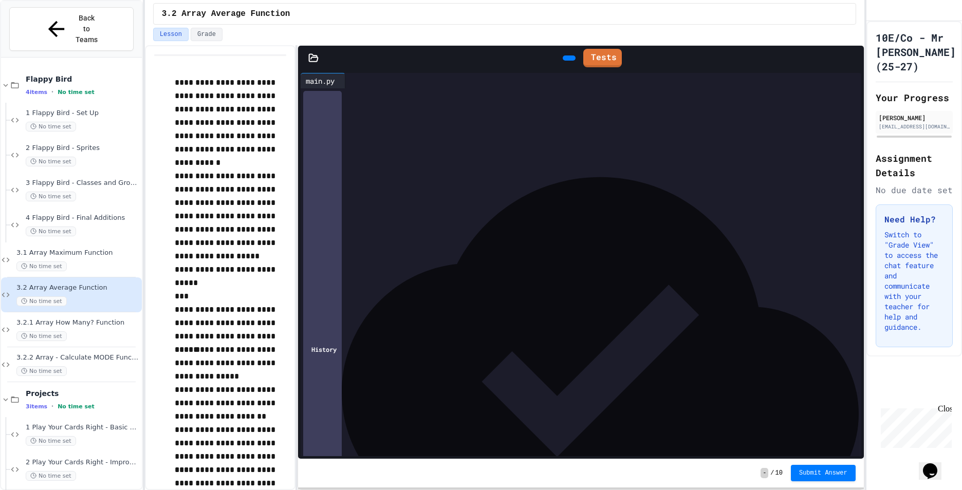
click at [370, 336] on span "**********" at bounding box center [388, 332] width 132 height 7
click at [367, 342] on div at bounding box center [590, 343] width 542 height 10
click at [100, 319] on span "3.2.1 Array How Many? Function" at bounding box center [77, 323] width 123 height 9
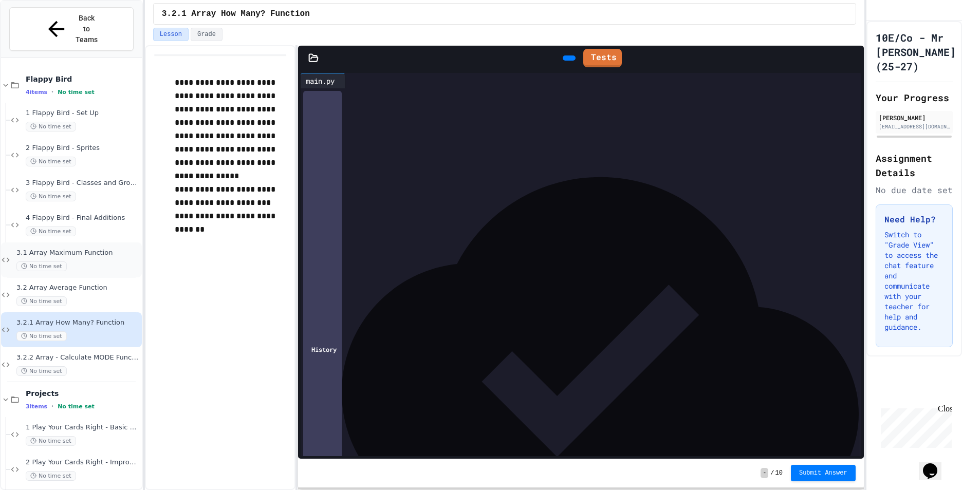
click at [98, 262] on div "No time set" at bounding box center [77, 267] width 123 height 10
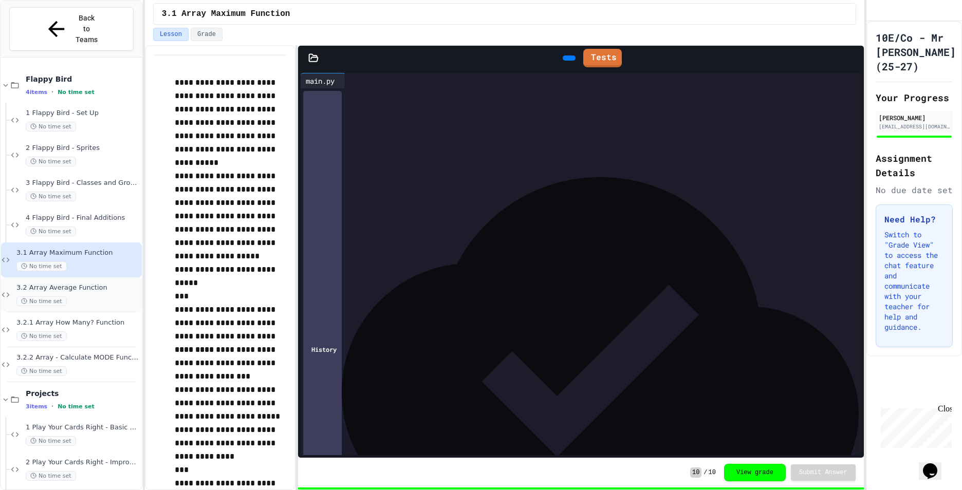
click at [103, 284] on span "3.2 Array Average Function" at bounding box center [77, 288] width 123 height 9
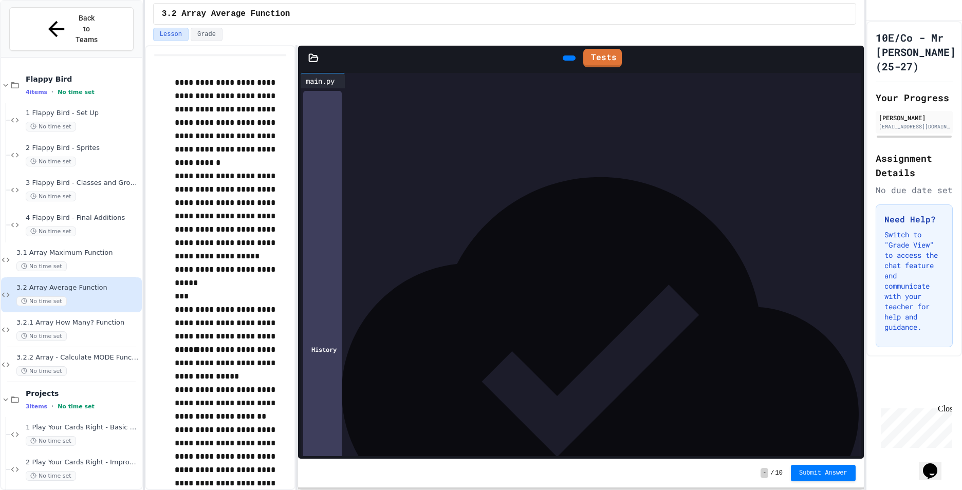
click at [454, 336] on span "**********" at bounding box center [388, 332] width 132 height 7
click at [461, 341] on div "**********" at bounding box center [583, 343] width 528 height 10
click at [591, 65] on link "Tests" at bounding box center [602, 57] width 39 height 20
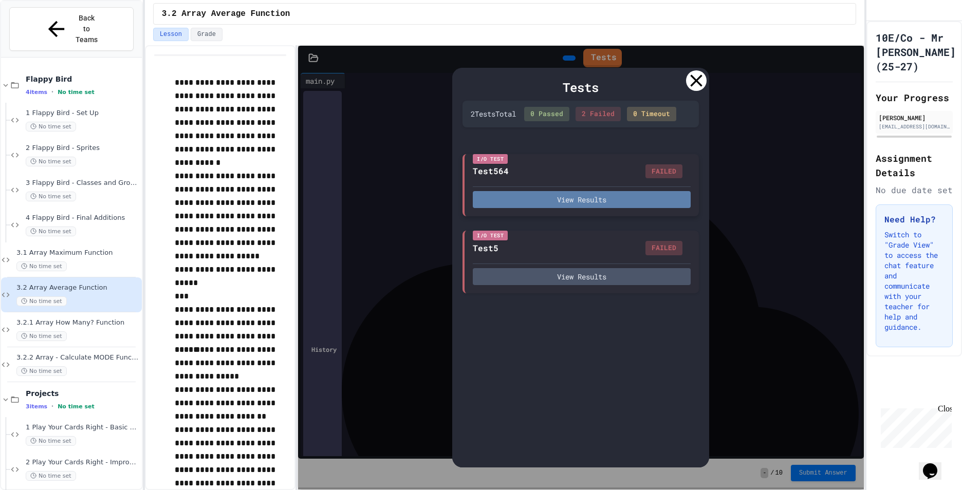
click at [573, 202] on button "View Results" at bounding box center [582, 199] width 218 height 17
click at [691, 80] on icon at bounding box center [696, 80] width 21 height 21
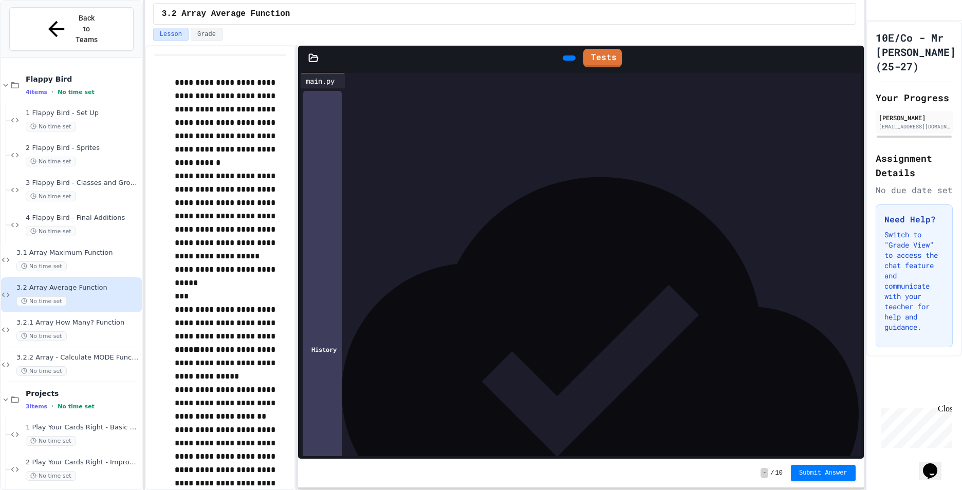
click at [480, 345] on div "**********" at bounding box center [583, 343] width 528 height 10
click at [590, 56] on icon at bounding box center [590, 56] width 0 height 0
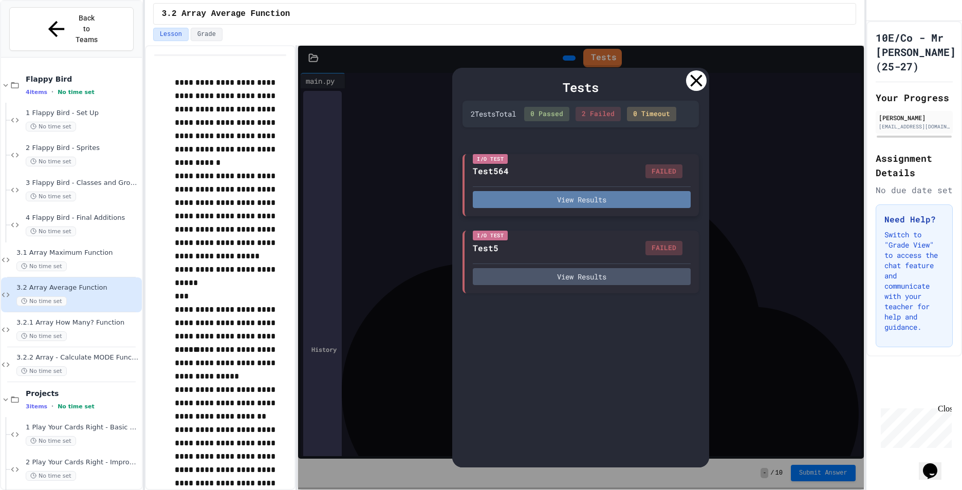
click at [551, 197] on button "View Results" at bounding box center [582, 199] width 218 height 17
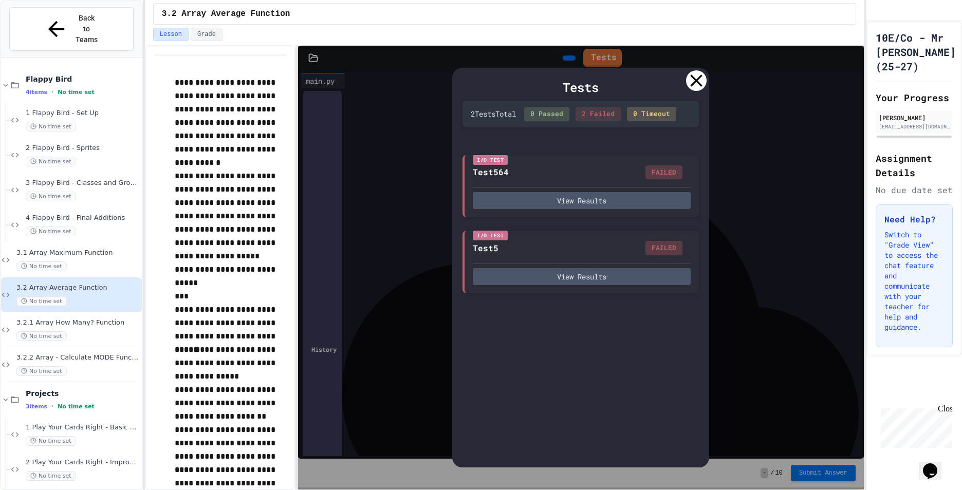
click at [688, 84] on div at bounding box center [696, 80] width 21 height 21
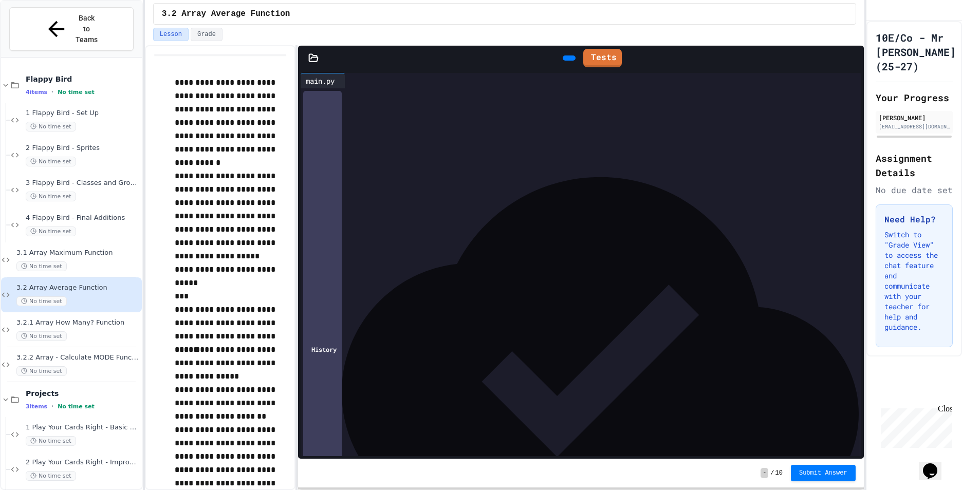
click at [366, 168] on div at bounding box center [590, 168] width 542 height 10
click at [359, 154] on div "******* * *** *******" at bounding box center [583, 158] width 528 height 10
click at [601, 55] on link "Tests" at bounding box center [602, 57] width 39 height 19
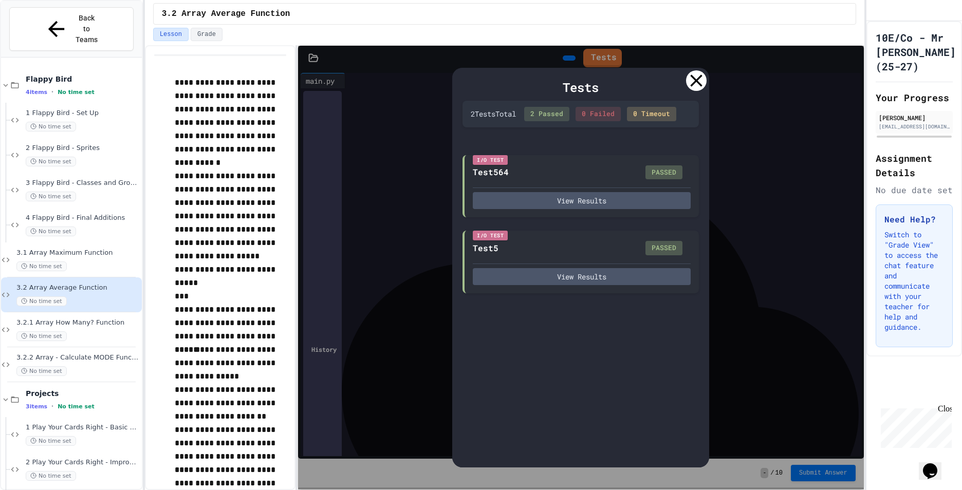
click at [700, 82] on icon at bounding box center [696, 80] width 21 height 21
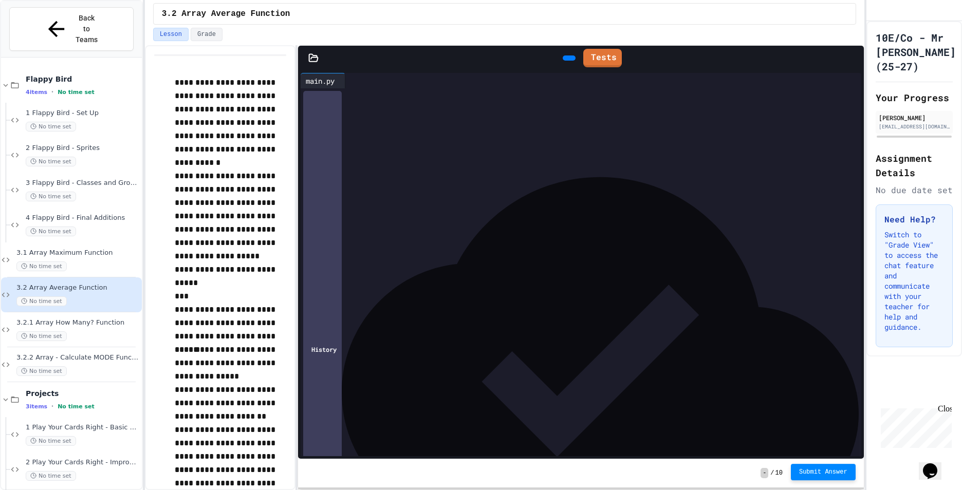
click at [823, 467] on button "Submit Answer" at bounding box center [823, 472] width 65 height 16
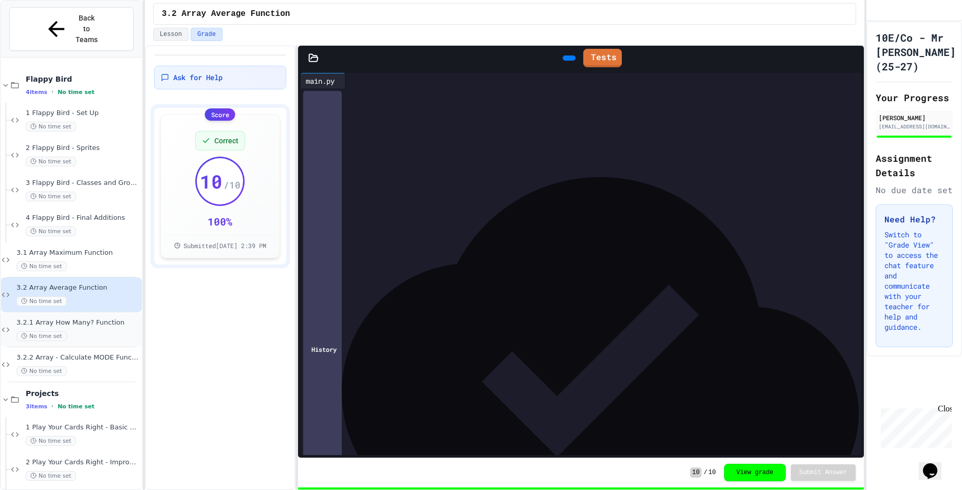
click at [35, 319] on span "3.2.1 Array How Many? Function" at bounding box center [77, 323] width 123 height 9
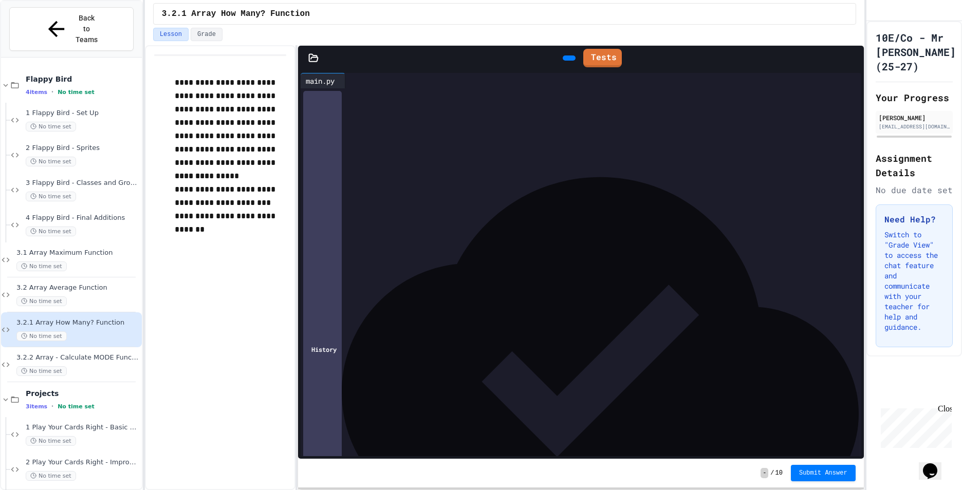
click at [362, 133] on div at bounding box center [590, 137] width 542 height 10
drag, startPoint x: 601, startPoint y: 44, endPoint x: 603, endPoint y: 51, distance: 7.4
click at [601, 43] on div "Lesson Grade" at bounding box center [505, 36] width 720 height 17
click at [604, 56] on link "Tests" at bounding box center [602, 58] width 38 height 19
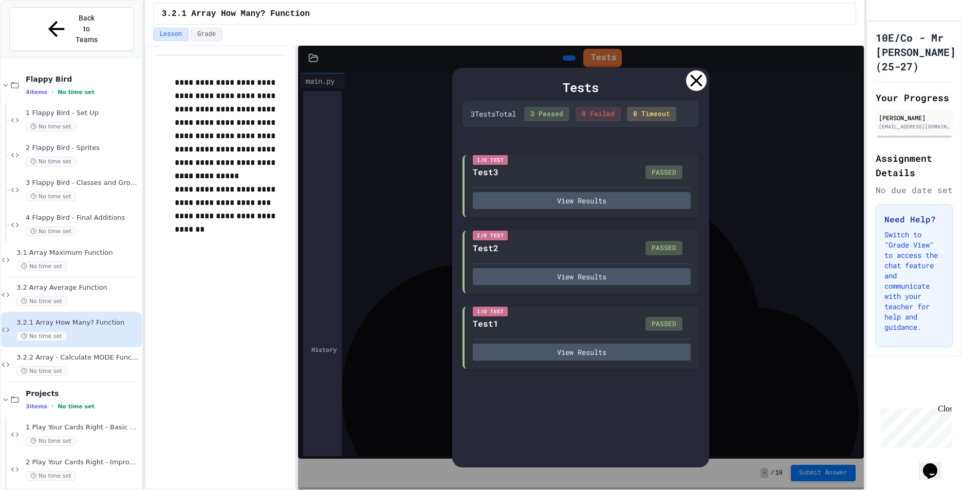
click at [698, 82] on icon at bounding box center [697, 81] width 12 height 12
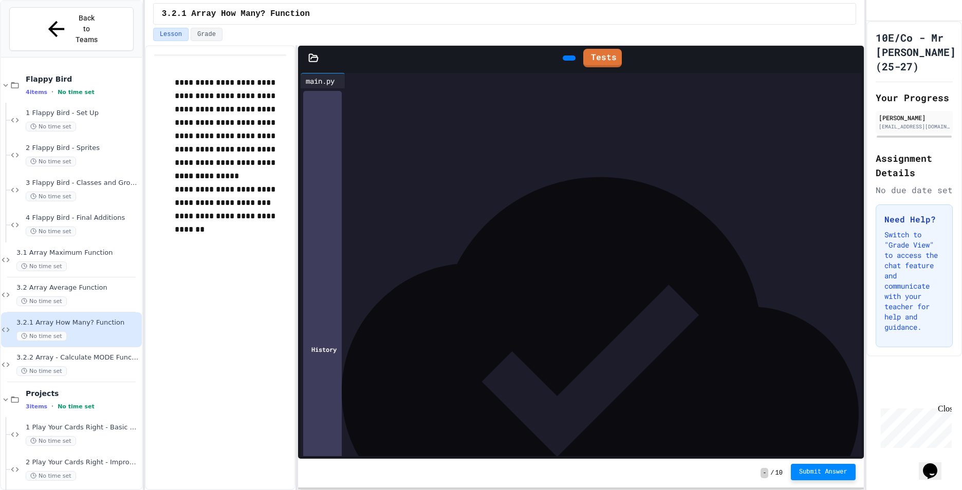
click at [828, 480] on button "Submit Answer" at bounding box center [823, 472] width 65 height 16
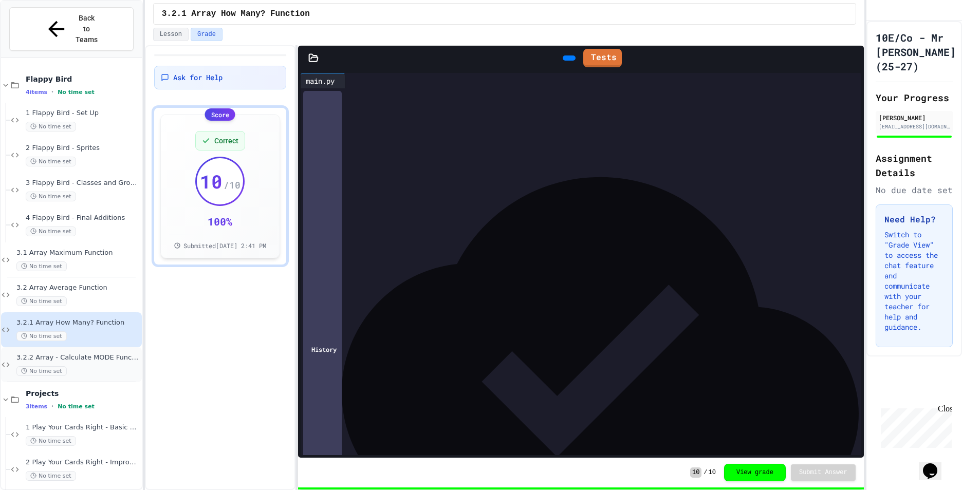
click at [99, 348] on div "3.2.2 Array - Calculate MODE Function No time set" at bounding box center [71, 365] width 141 height 35
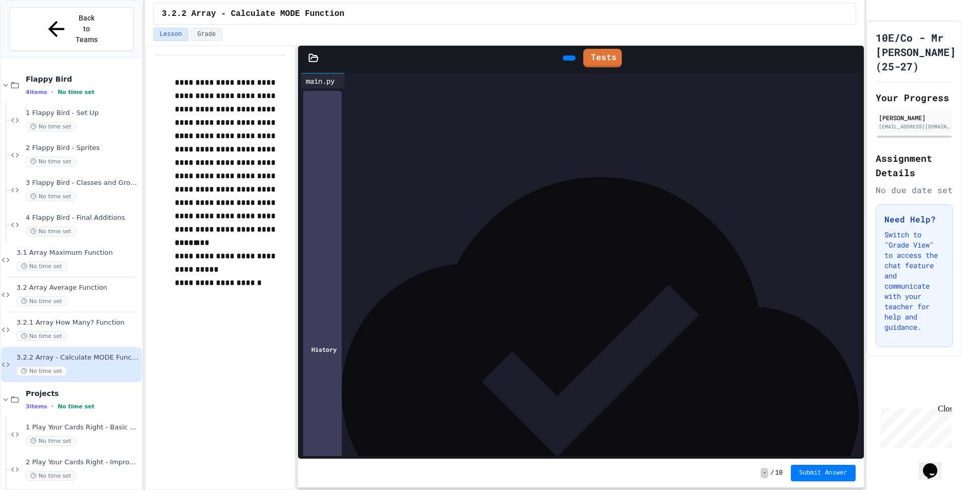
click at [480, 150] on div at bounding box center [590, 148] width 542 height 10
click at [41, 319] on span "3.2.1 Array How Many? Function" at bounding box center [77, 323] width 123 height 9
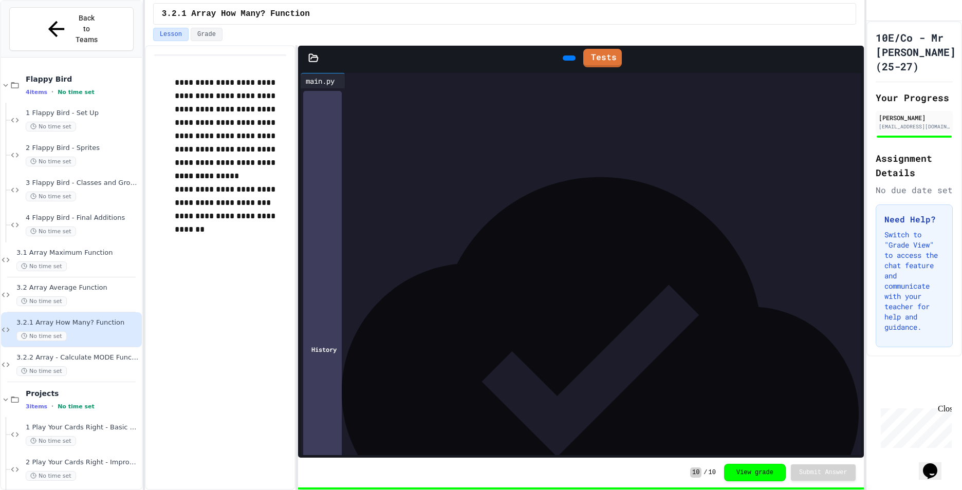
drag, startPoint x: 421, startPoint y: 198, endPoint x: 320, endPoint y: 136, distance: 118.4
click at [320, 136] on div "**********" at bounding box center [590, 240] width 542 height 305
copy div "**********"
click at [64, 348] on div "3.2.2 Array - Calculate MODE Function No time set" at bounding box center [71, 365] width 141 height 35
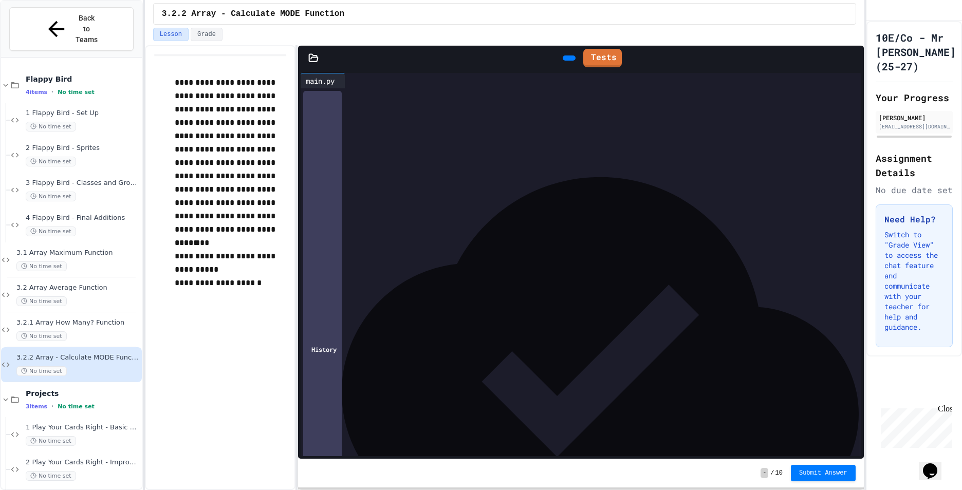
click at [333, 151] on div at bounding box center [590, 148] width 542 height 10
click at [418, 245] on div at bounding box center [590, 241] width 542 height 10
